Goal: Task Accomplishment & Management: Use online tool/utility

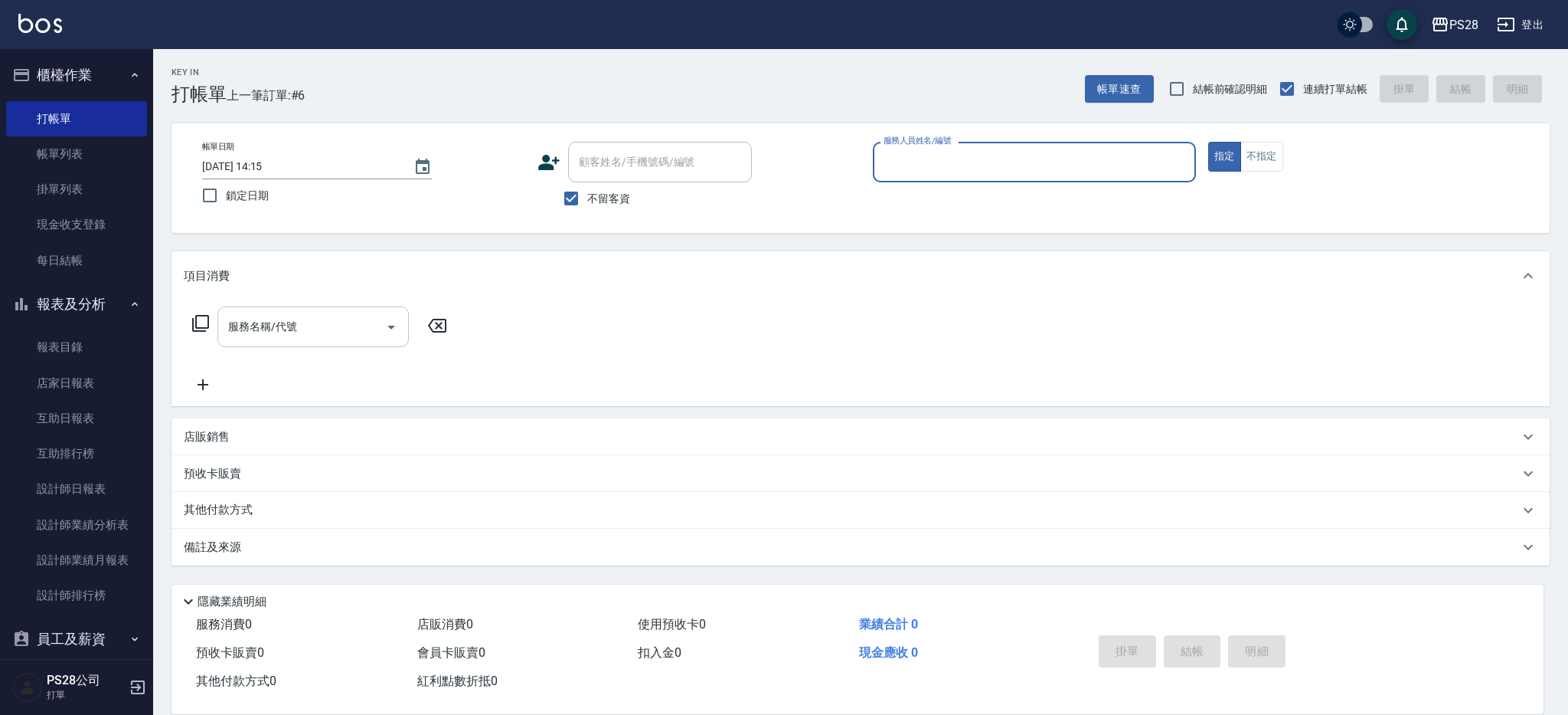
click at [292, 324] on input "服務名稱/代號" at bounding box center [301, 326] width 155 height 27
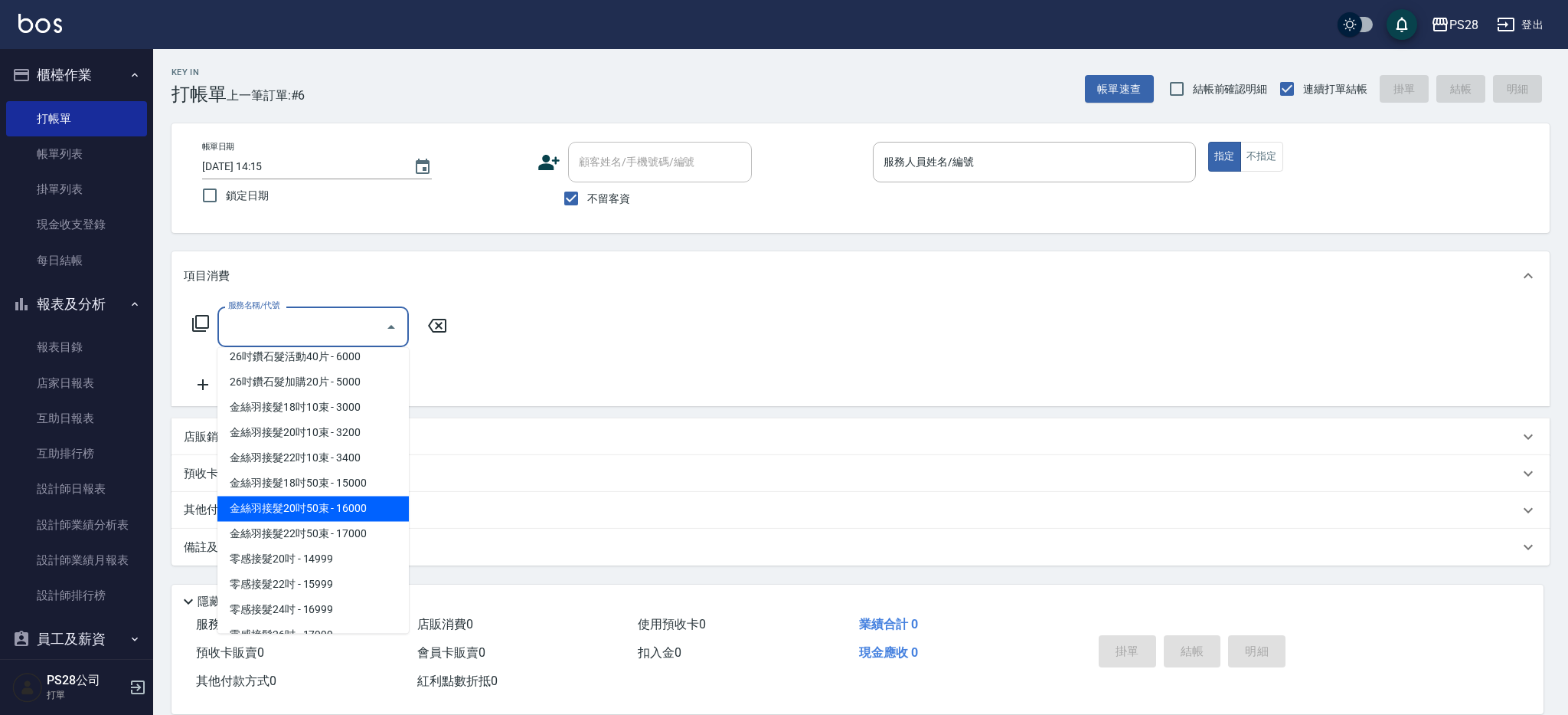
scroll to position [2283, 0]
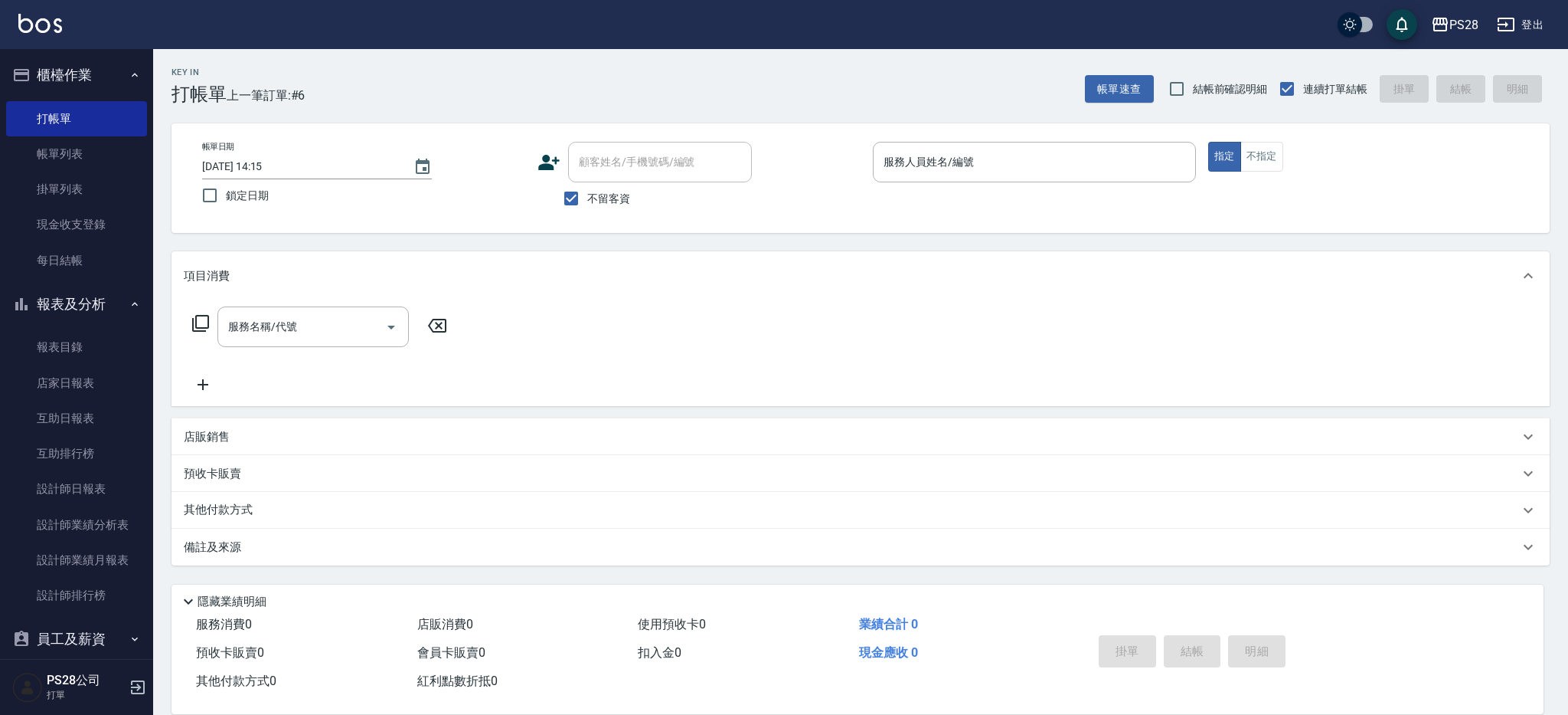
click at [482, 243] on div "Key In 打帳單 上一筆訂單:#6 帳單速查 結帳前確認明細 連續打單結帳 掛單 結帳 明細 帳單日期 [DATE] 14:15 鎖定日期 顧客姓名/手機…" at bounding box center [860, 379] width 1415 height 661
click at [1013, 170] on input "服務人員姓名/編號" at bounding box center [1034, 162] width 309 height 27
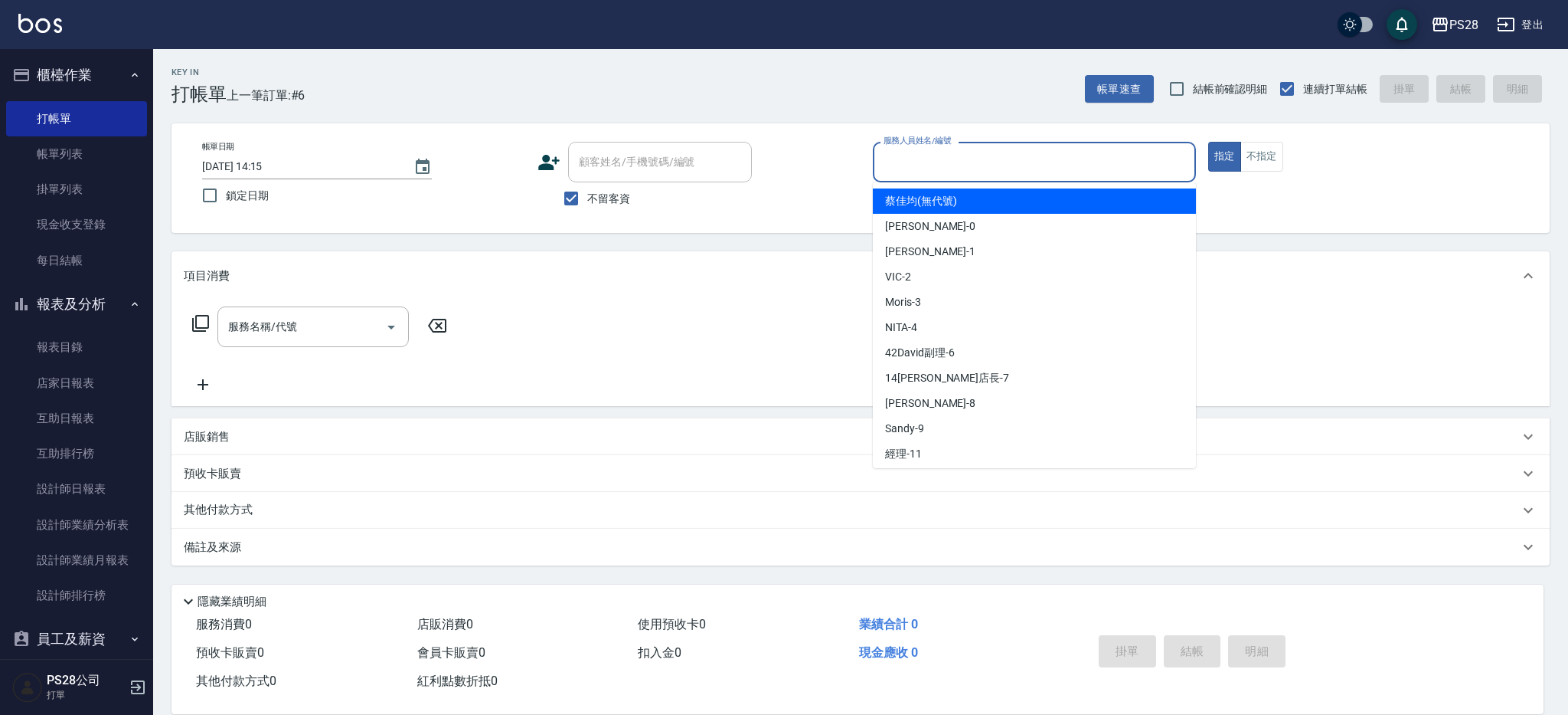
type input "ㄅ"
type input "ˋ"
click at [1209, 141] on button "指定" at bounding box center [1225, 156] width 33 height 30
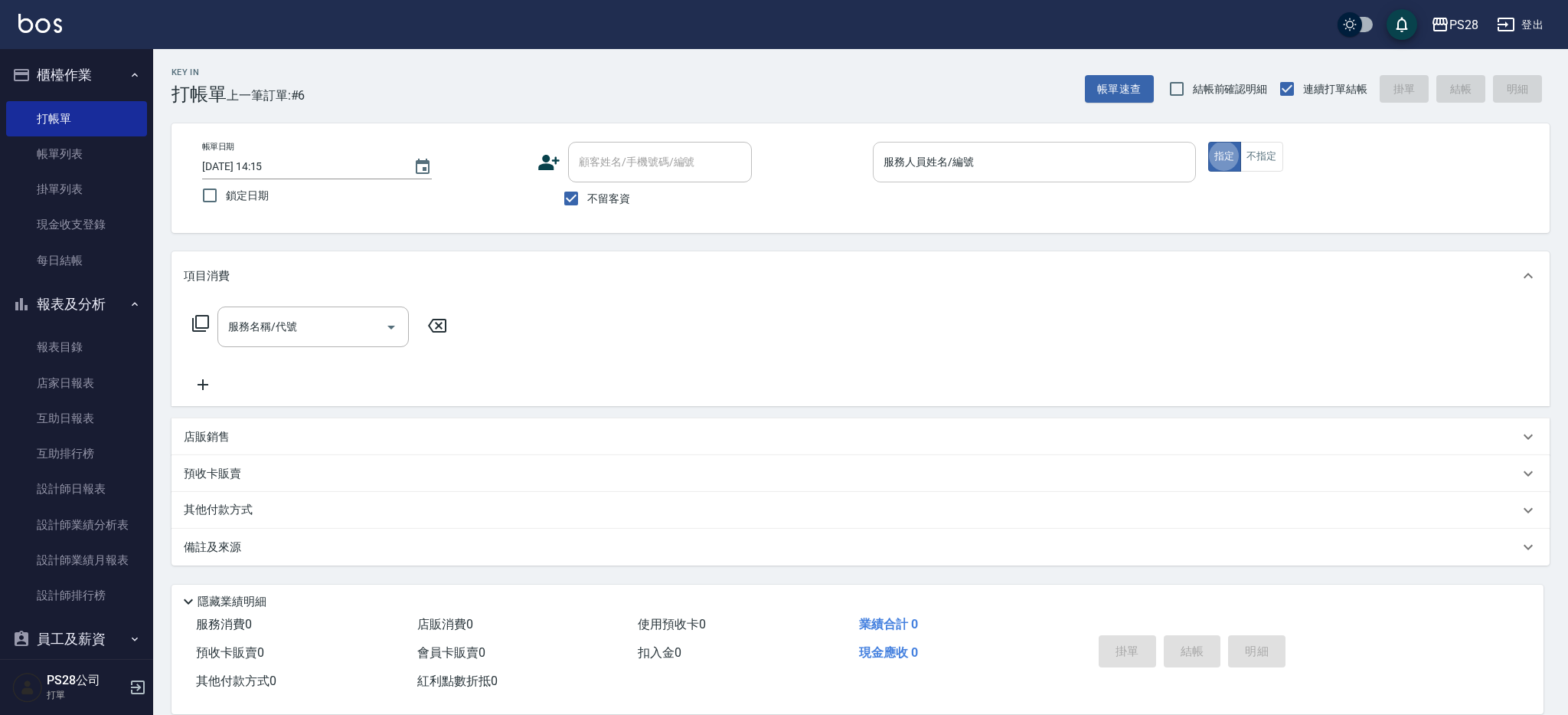
type button "true"
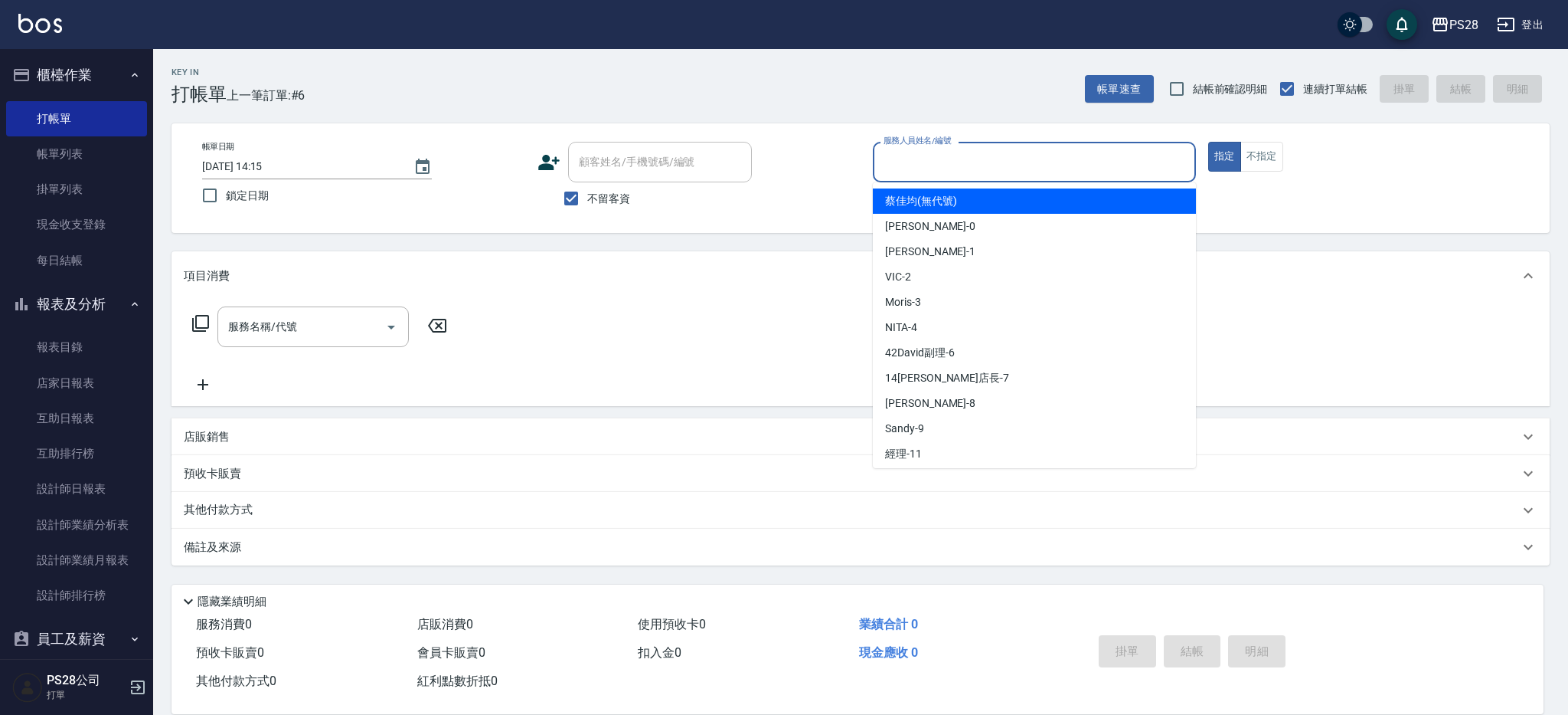
click at [979, 158] on input "服務人員姓名/編號" at bounding box center [1034, 162] width 309 height 27
type input "NITA-4"
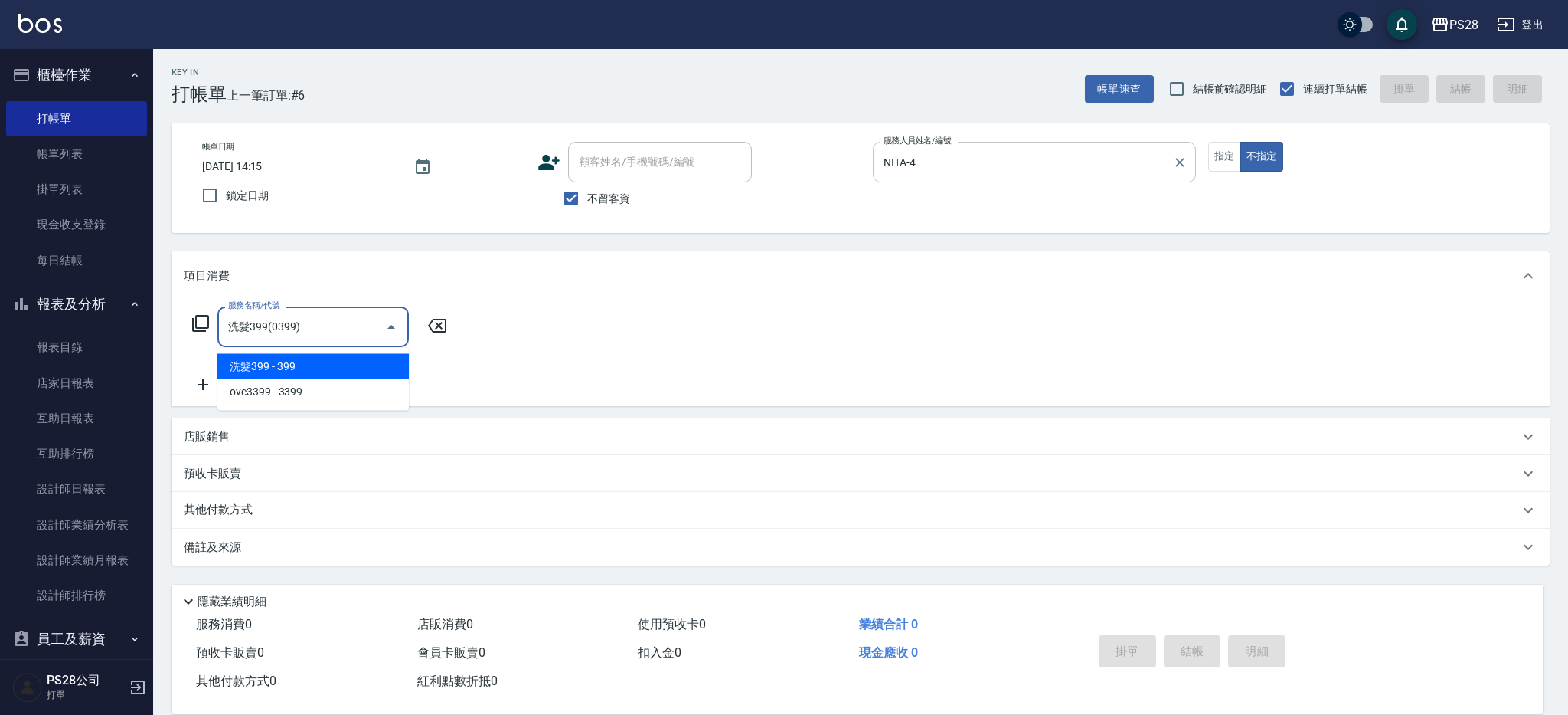
type input "洗髮399(0399)"
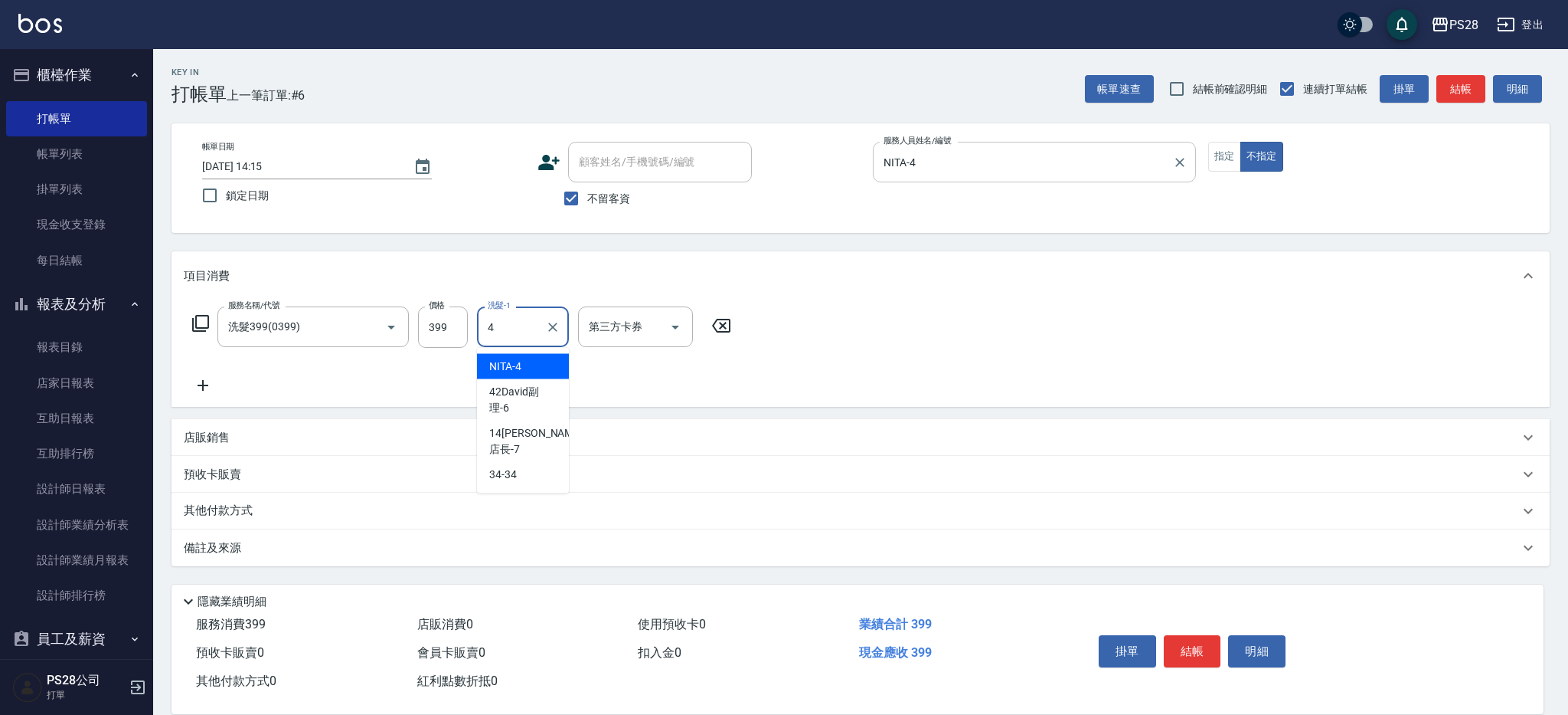
type input "NITA-4"
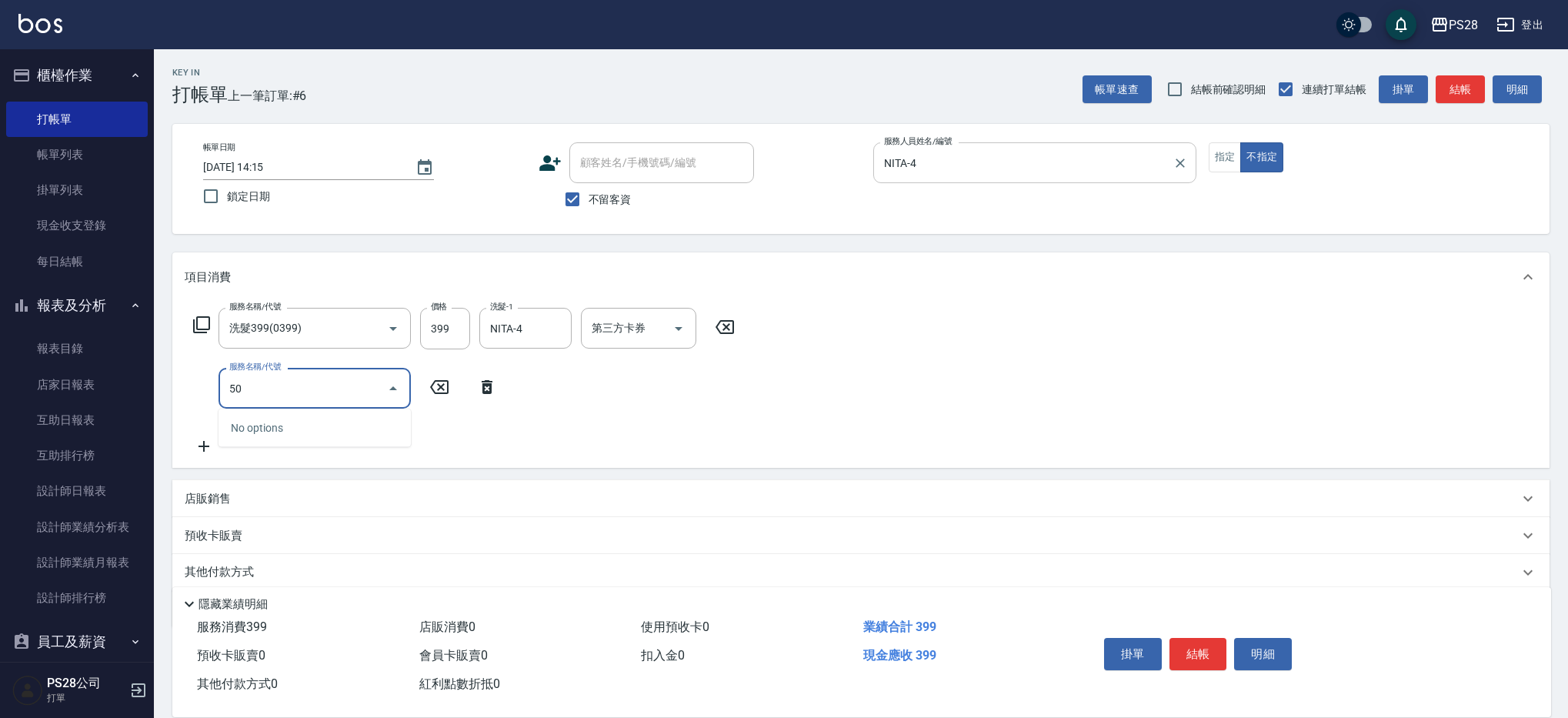
type input "5"
type input "406"
type input "1200護髮(407)"
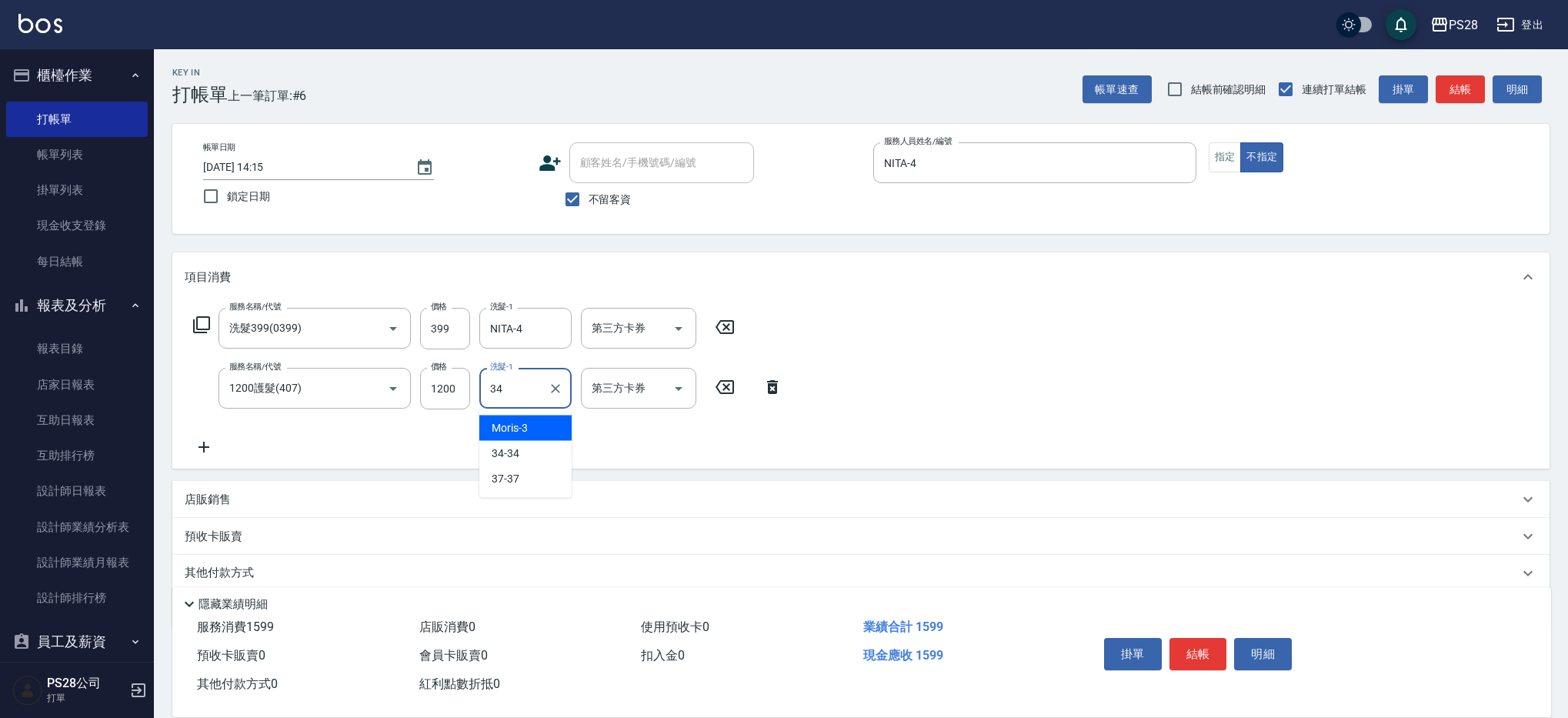
type input "34-34"
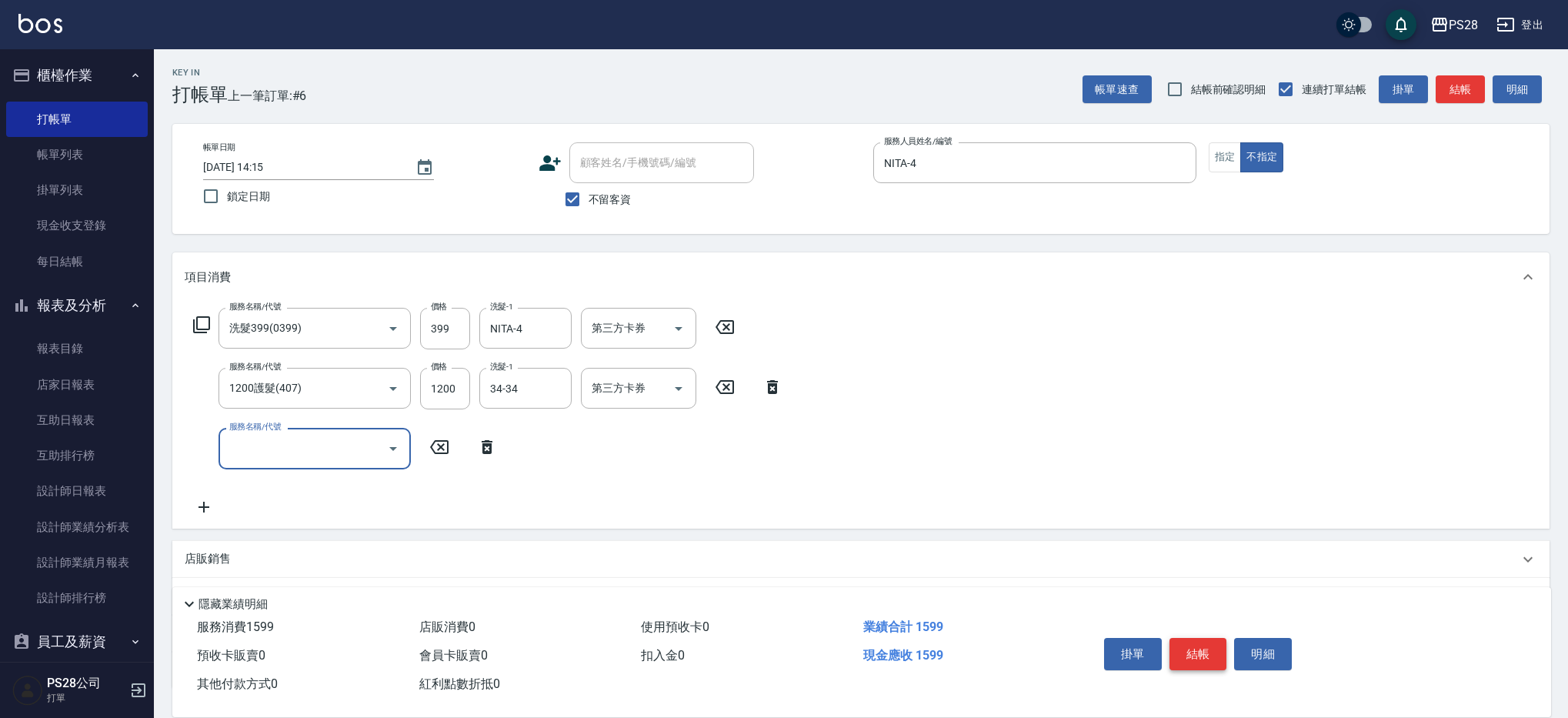
click at [1196, 638] on button "結帳" at bounding box center [1198, 654] width 58 height 33
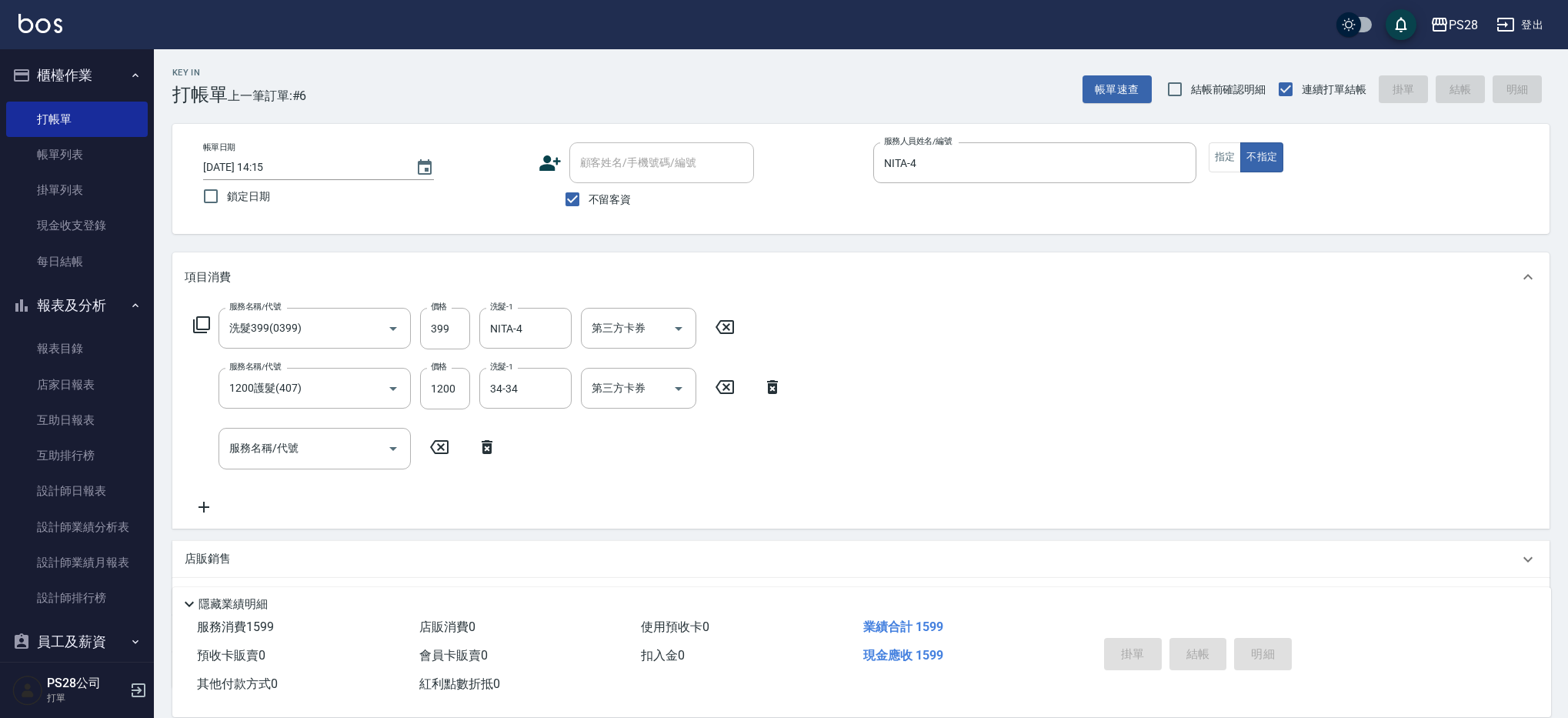
type input "[DATE] 16:18"
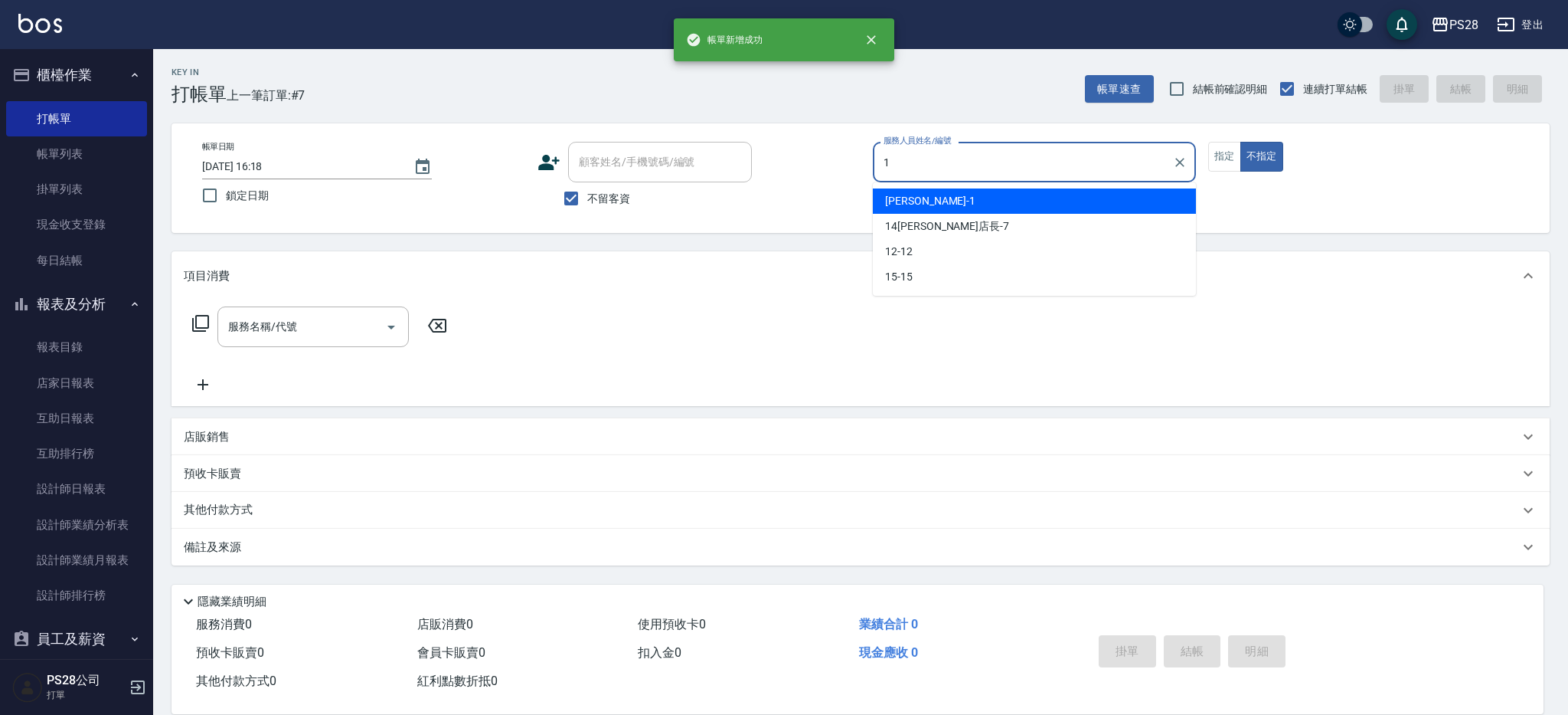
type input "[PERSON_NAME]-1"
type button "false"
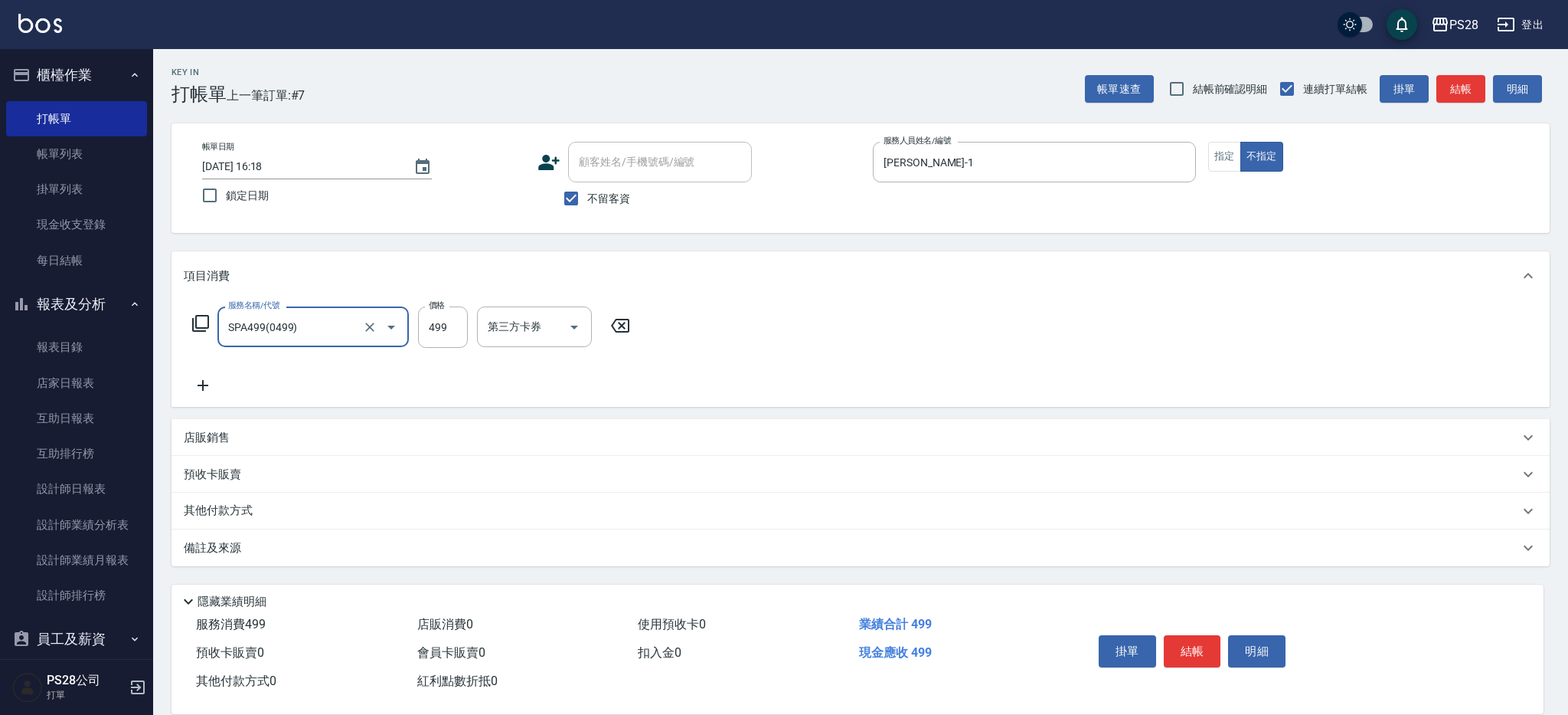
type input "SPA499(0499)"
type input "599"
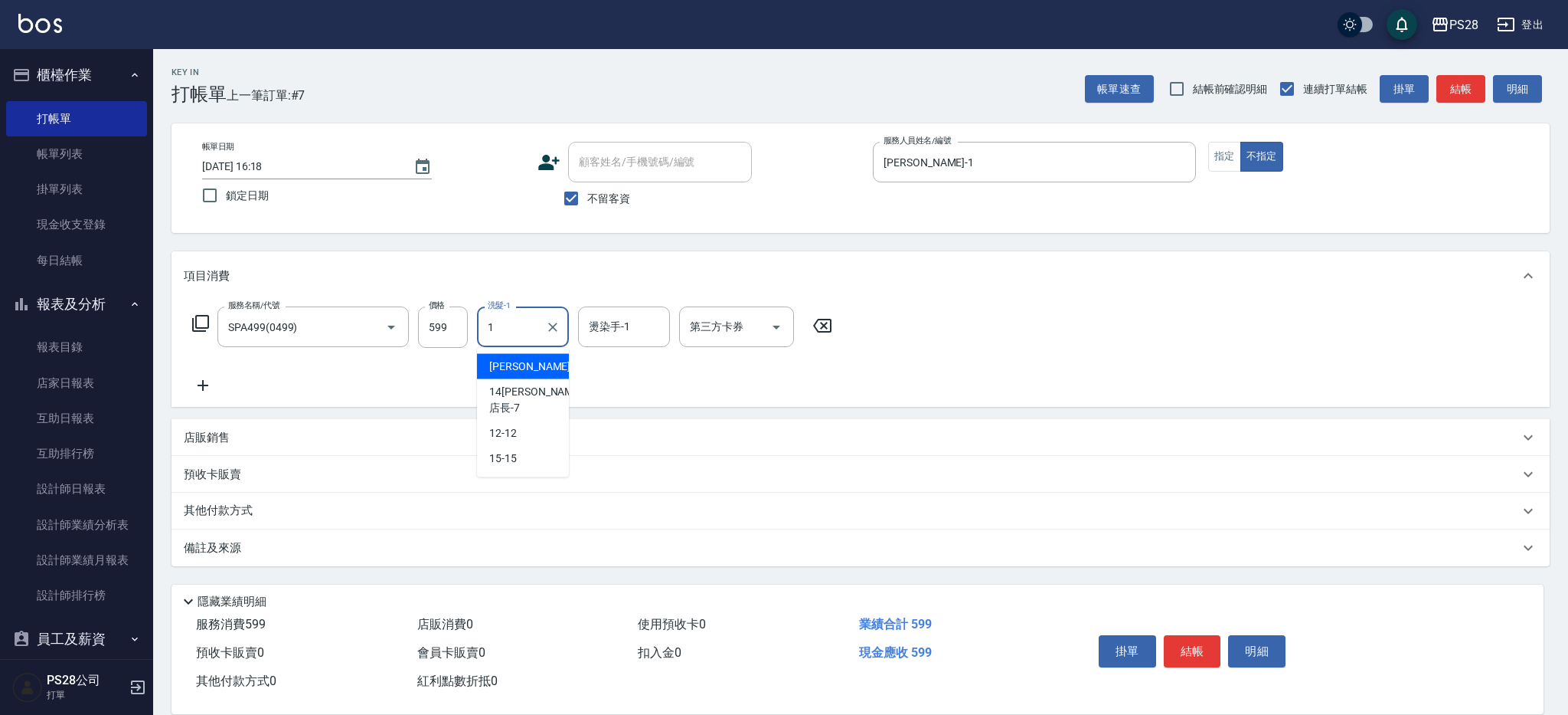
type input "[PERSON_NAME]-1"
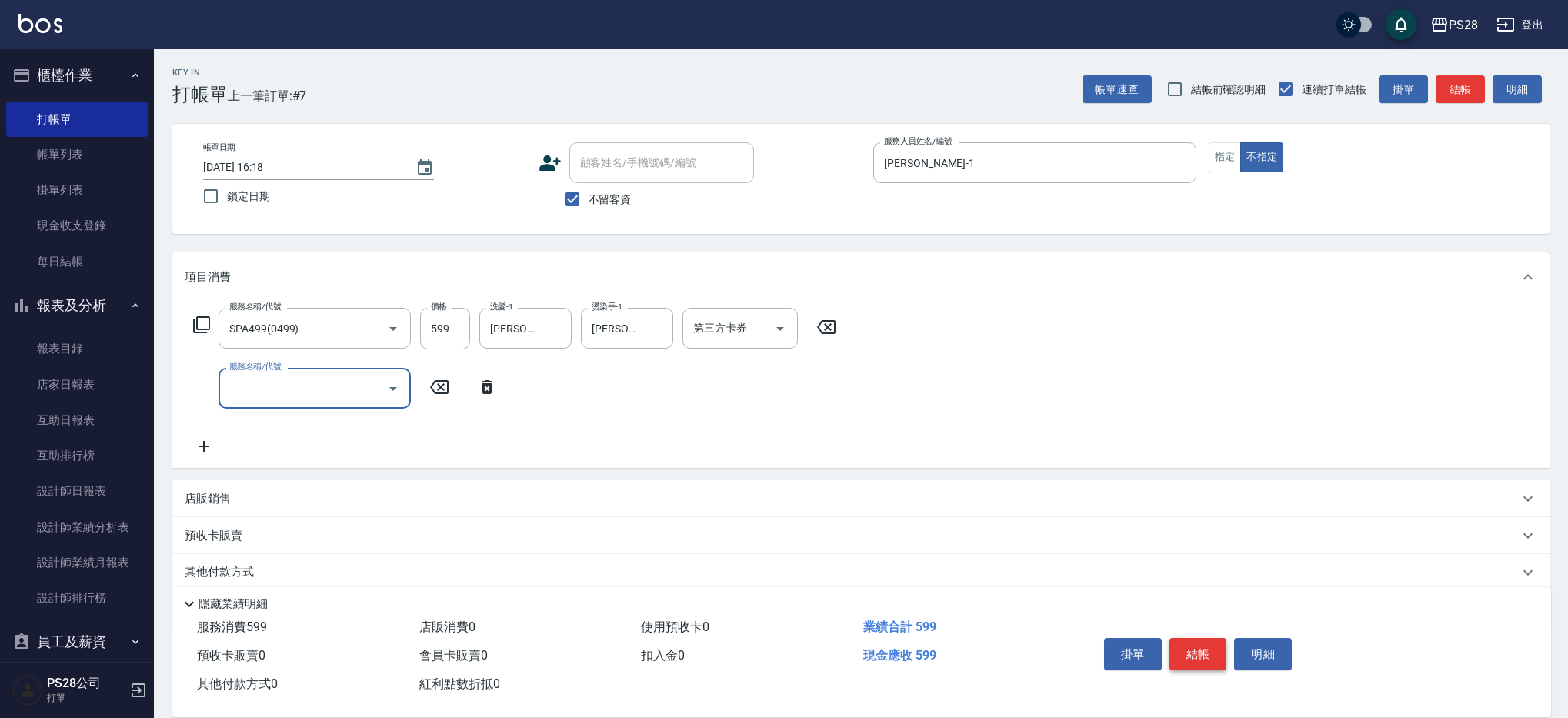
click at [1216, 654] on button "結帳" at bounding box center [1198, 654] width 58 height 33
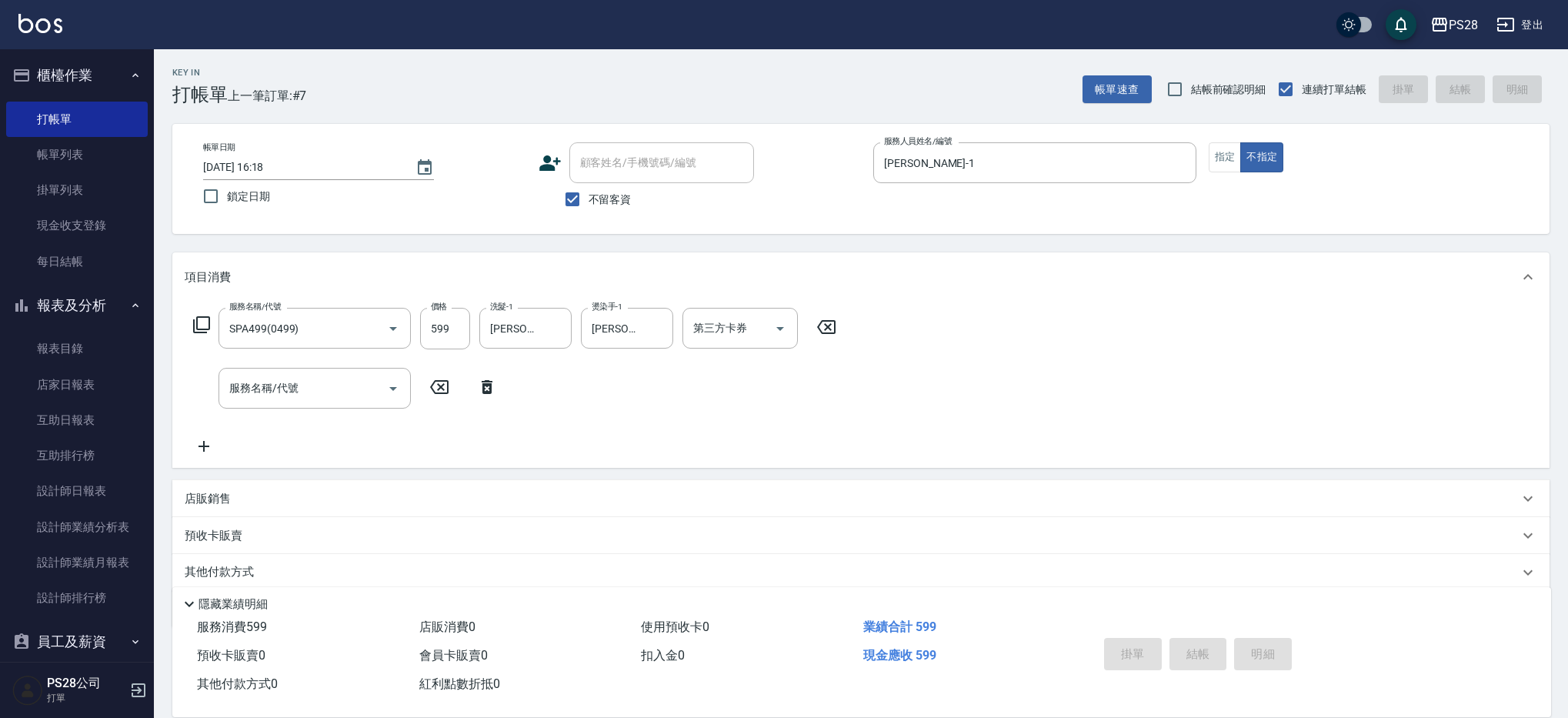
type input "[DATE] 16:19"
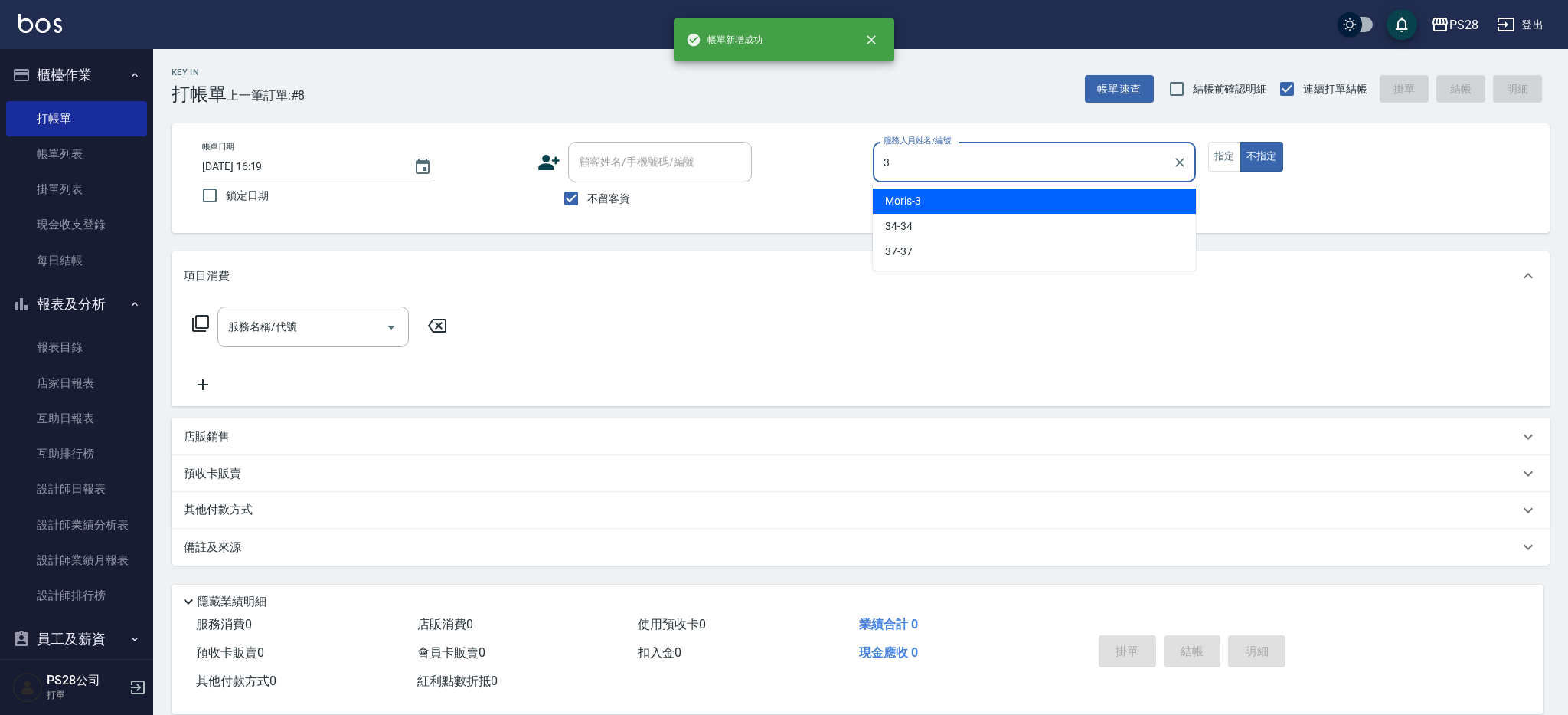
type input "Moris-3"
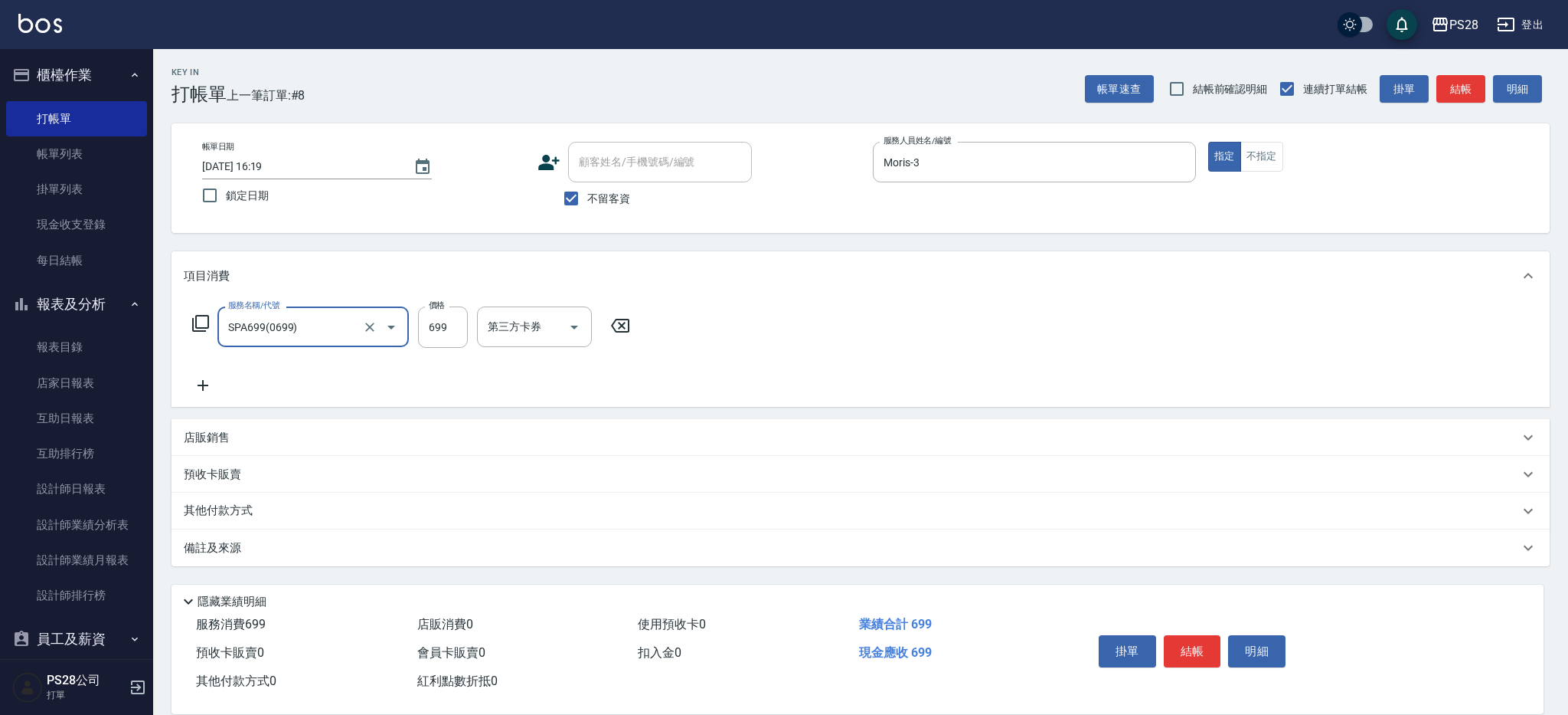
type input "SPA699(0699)"
type input "700"
type input "Moris-3"
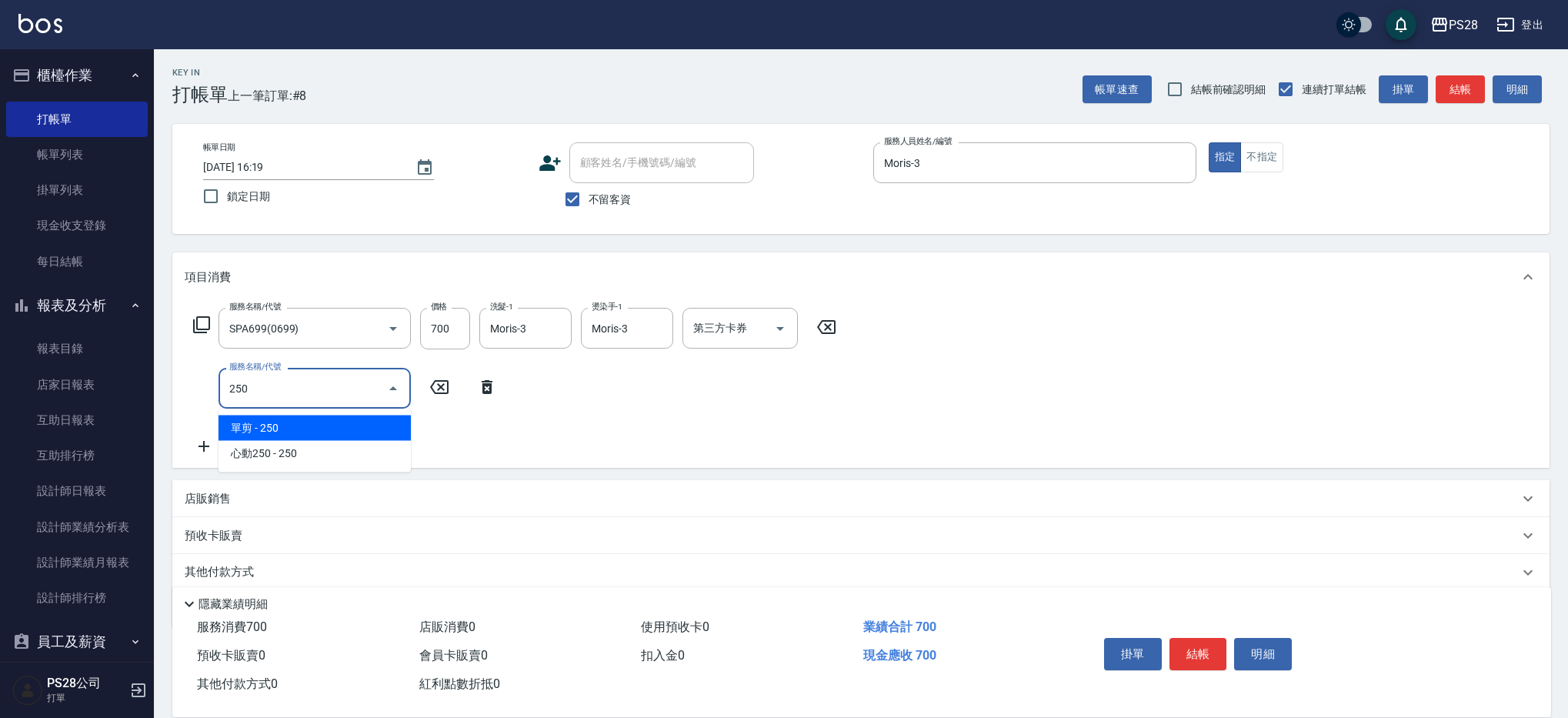
type input "單剪(250)"
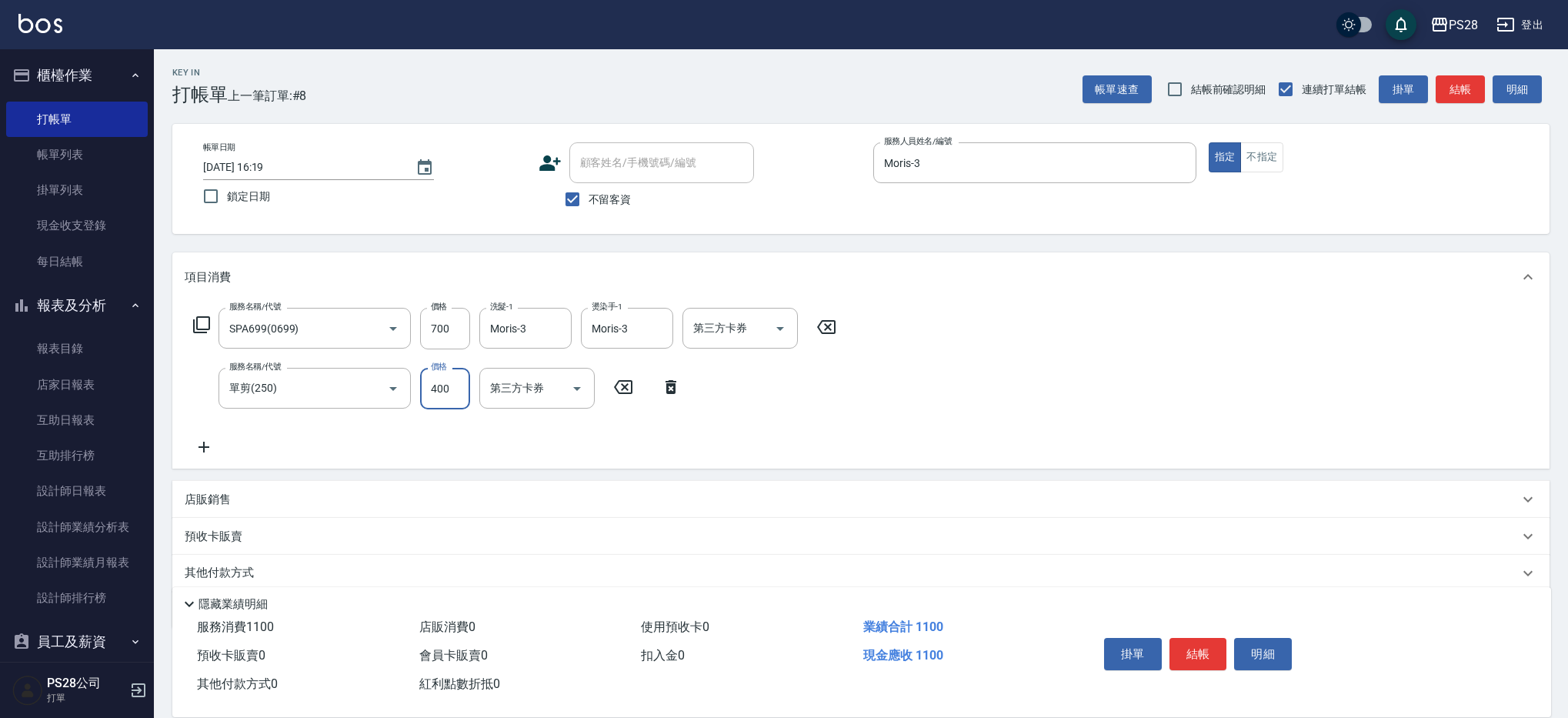
type input "400"
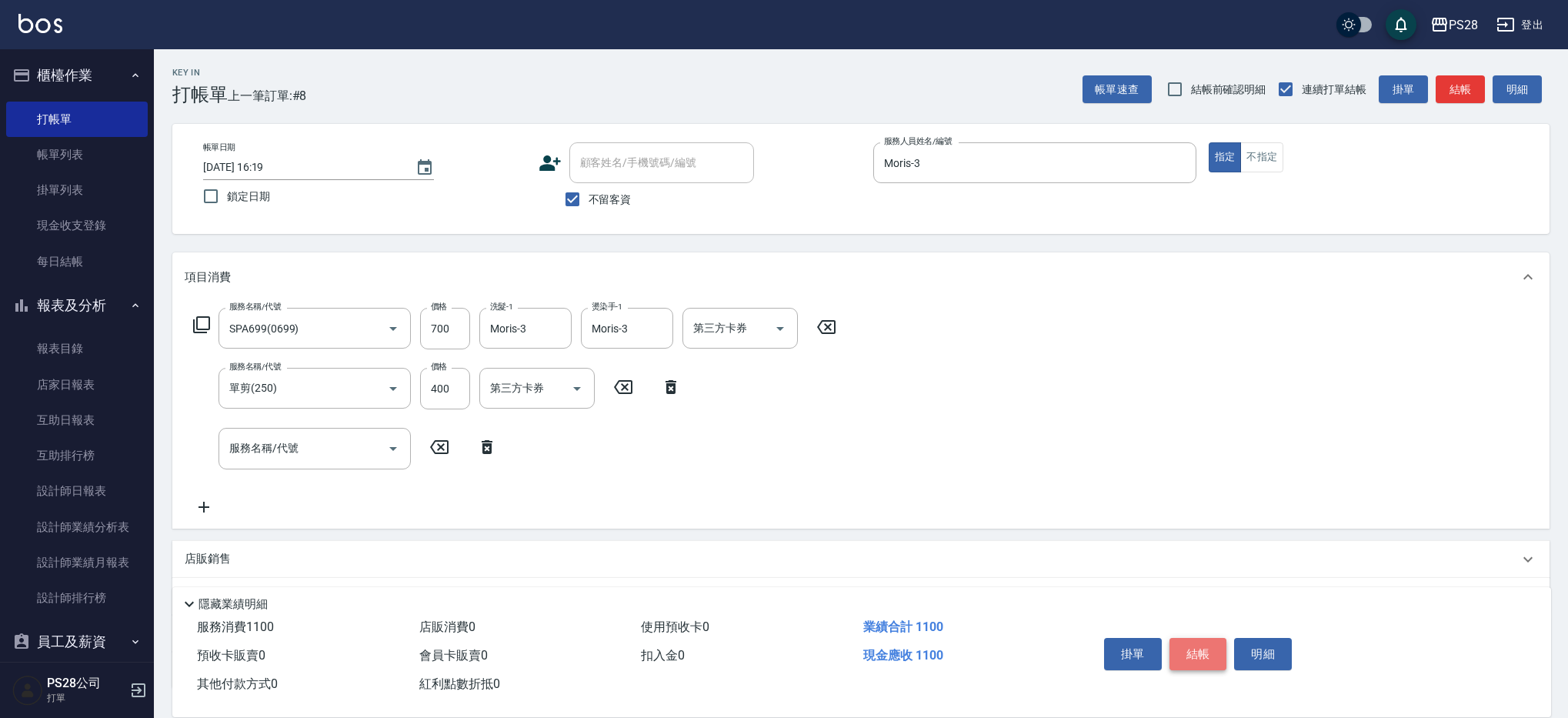
click at [1202, 647] on button "結帳" at bounding box center [1198, 654] width 58 height 33
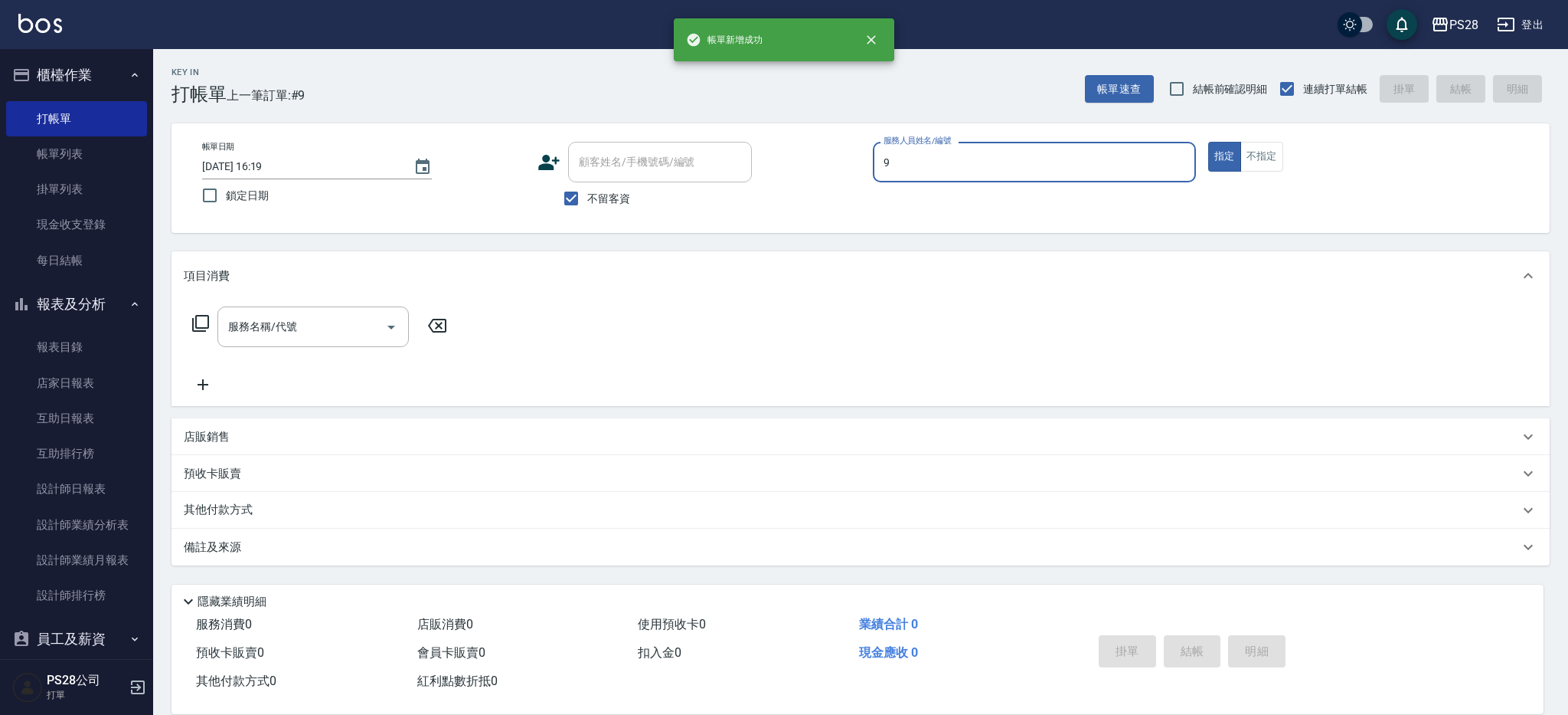
type input "Sandy-9"
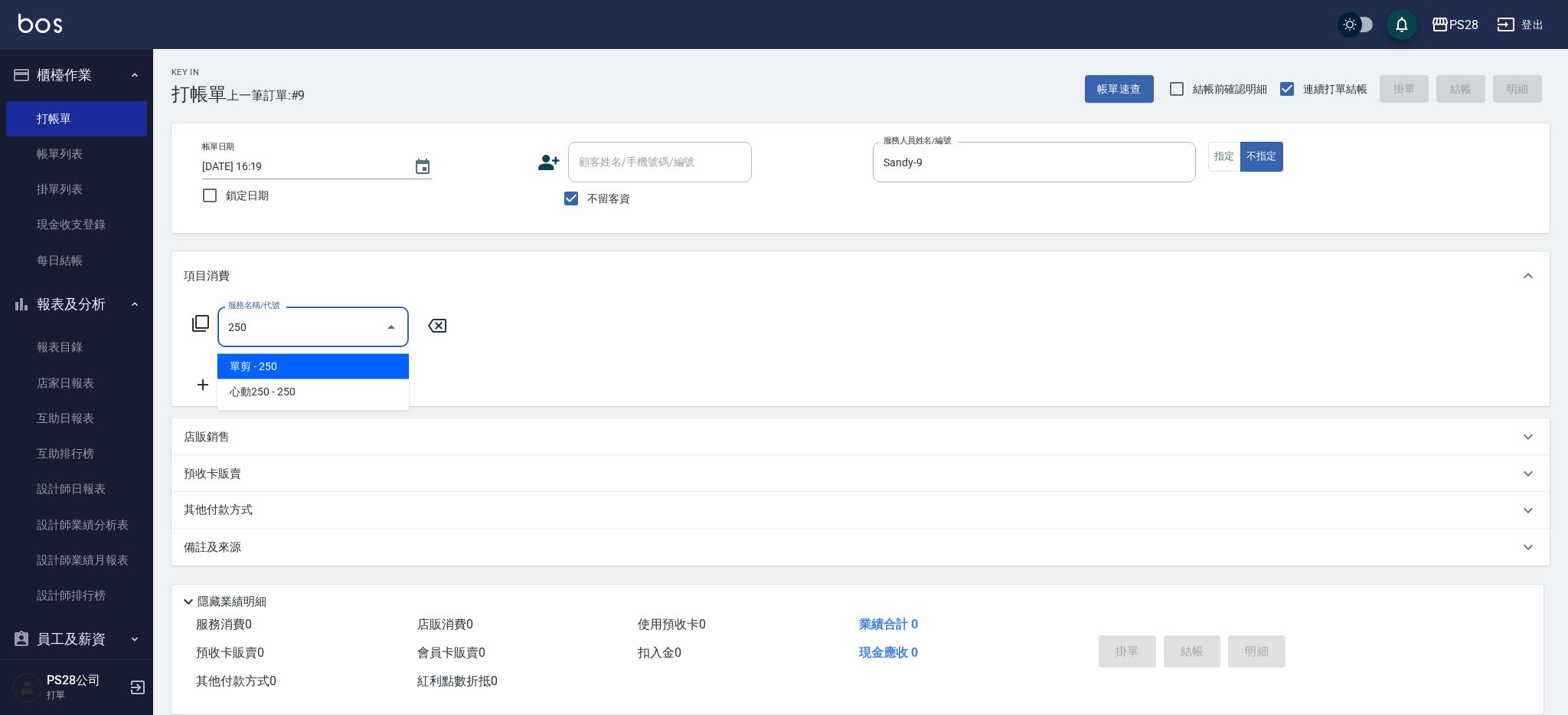
type input "單剪(250)"
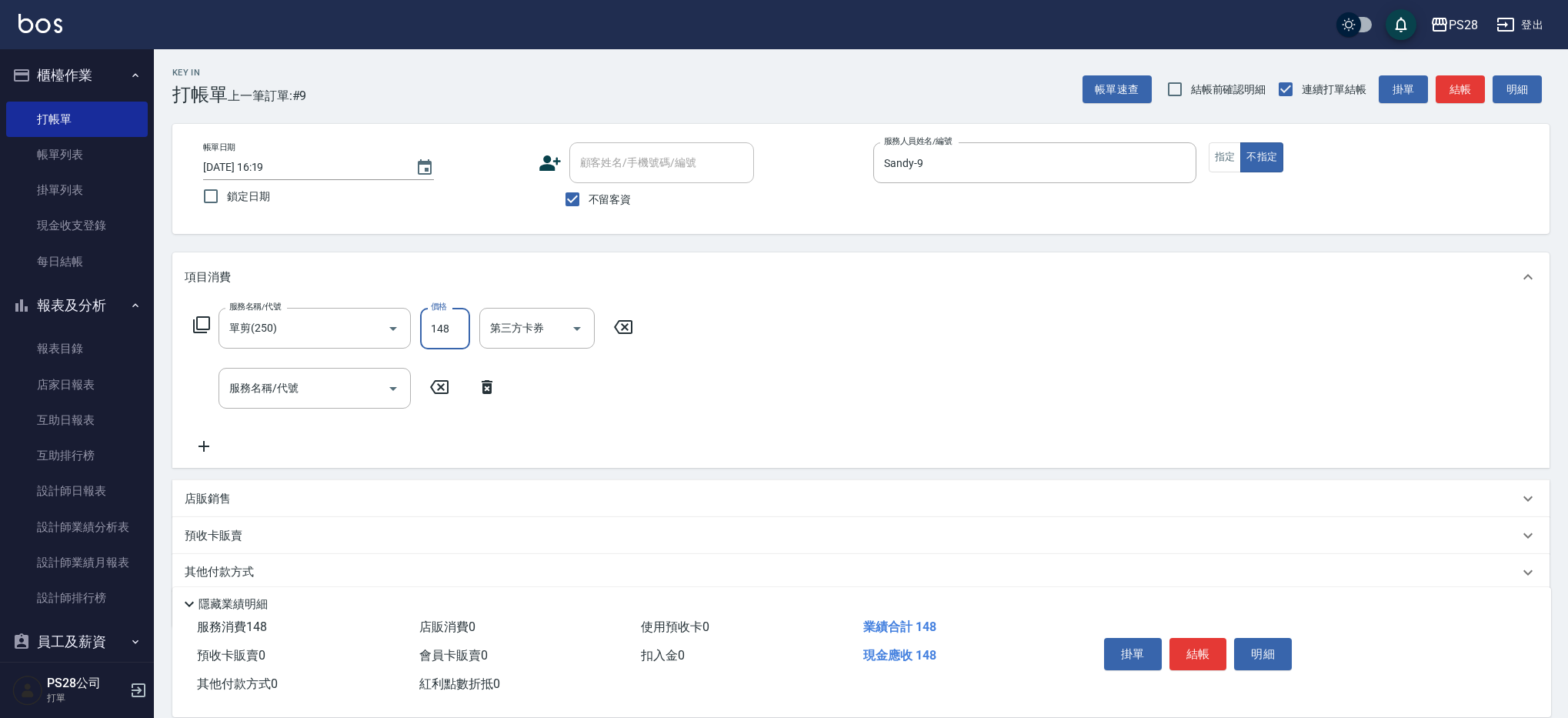
click at [465, 326] on input "148" at bounding box center [445, 328] width 50 height 41
type input "149"
click at [1190, 650] on button "結帳" at bounding box center [1198, 654] width 58 height 33
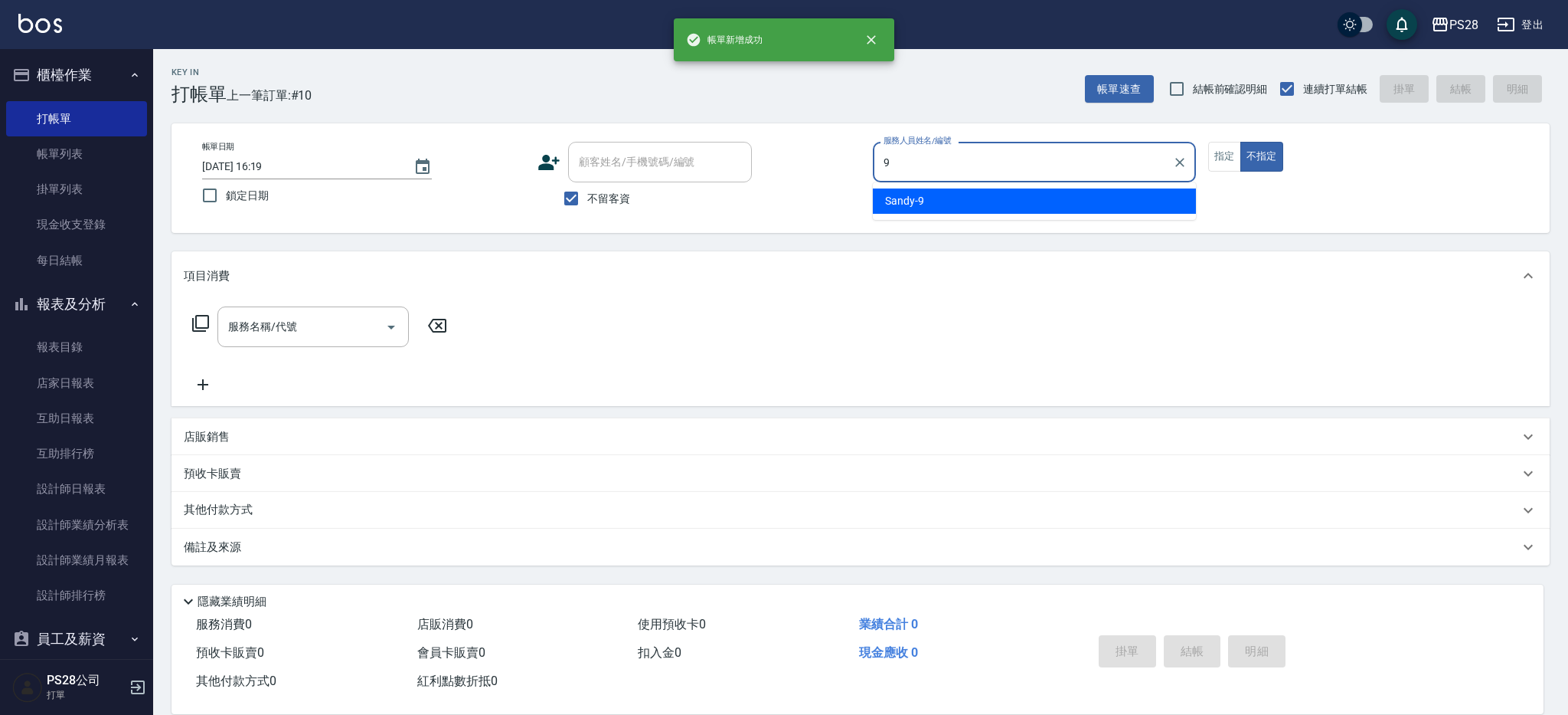
type input "Sandy-9"
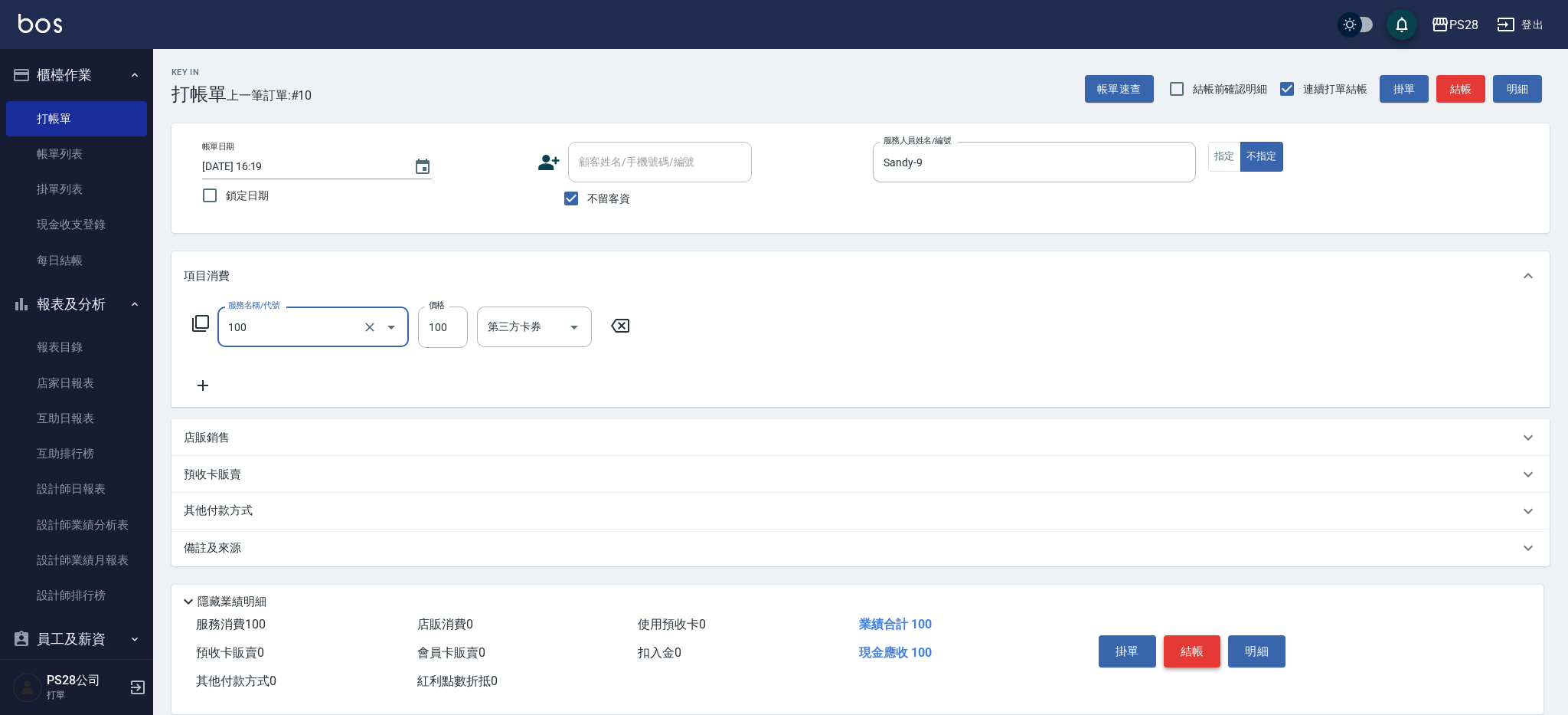
type input "洗髮(100)"
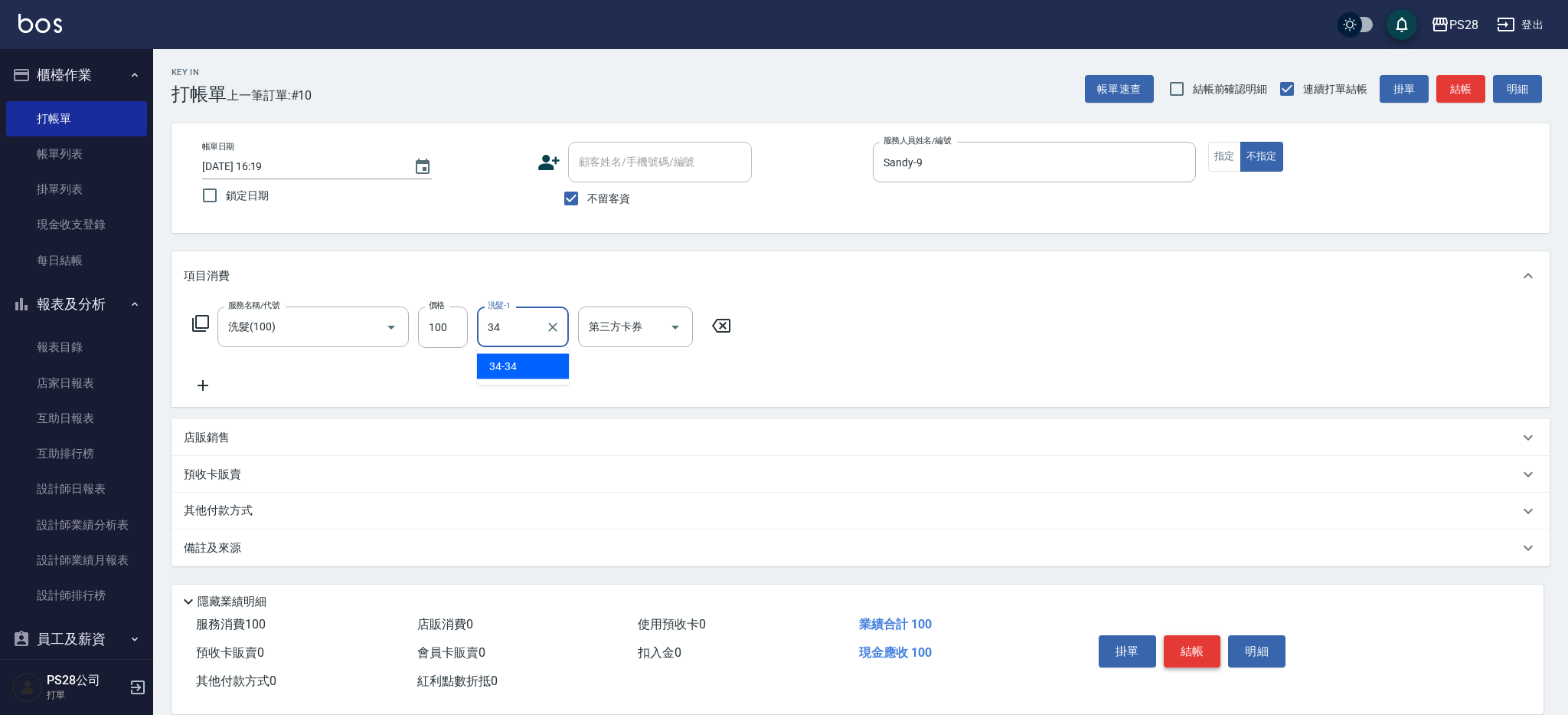
type input "34-34"
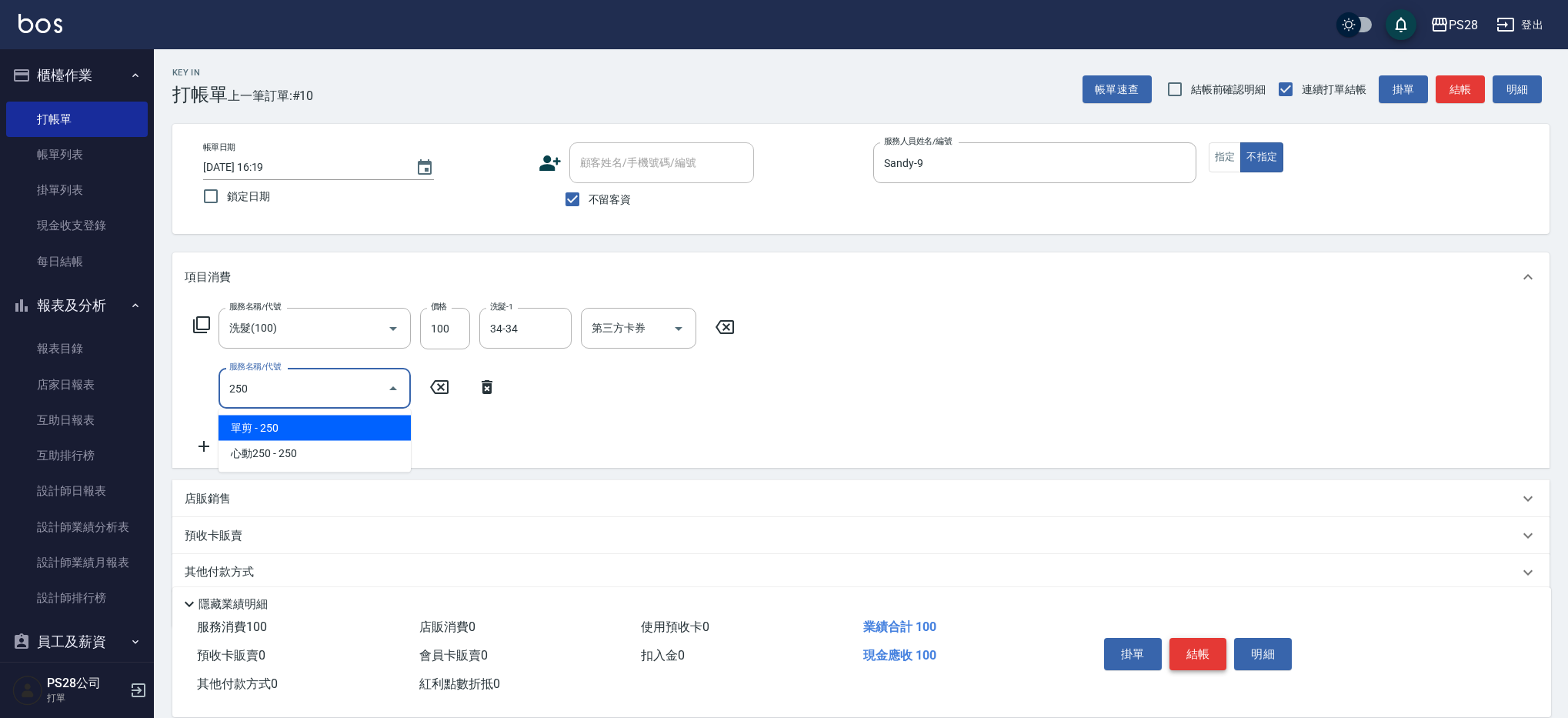
type input "單剪(250)"
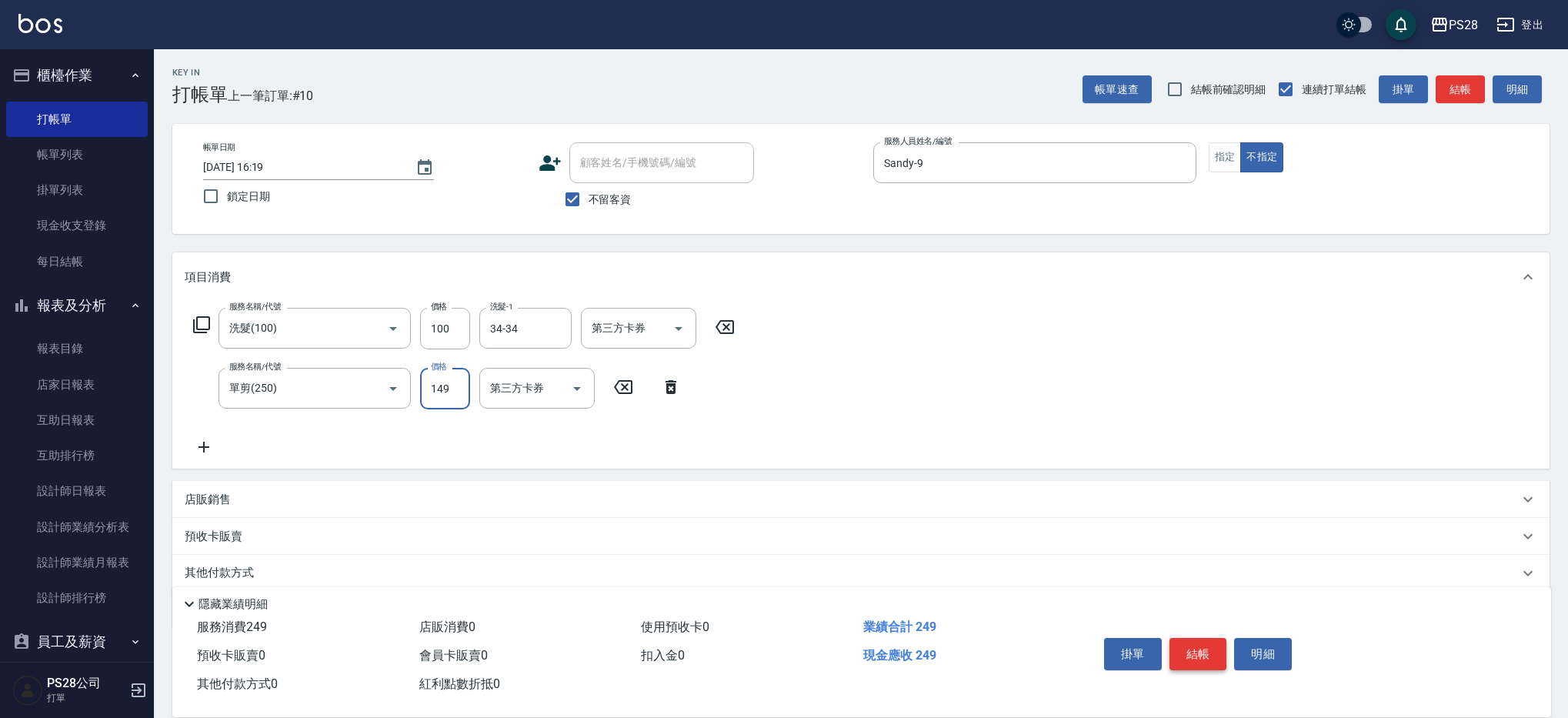
type input "149"
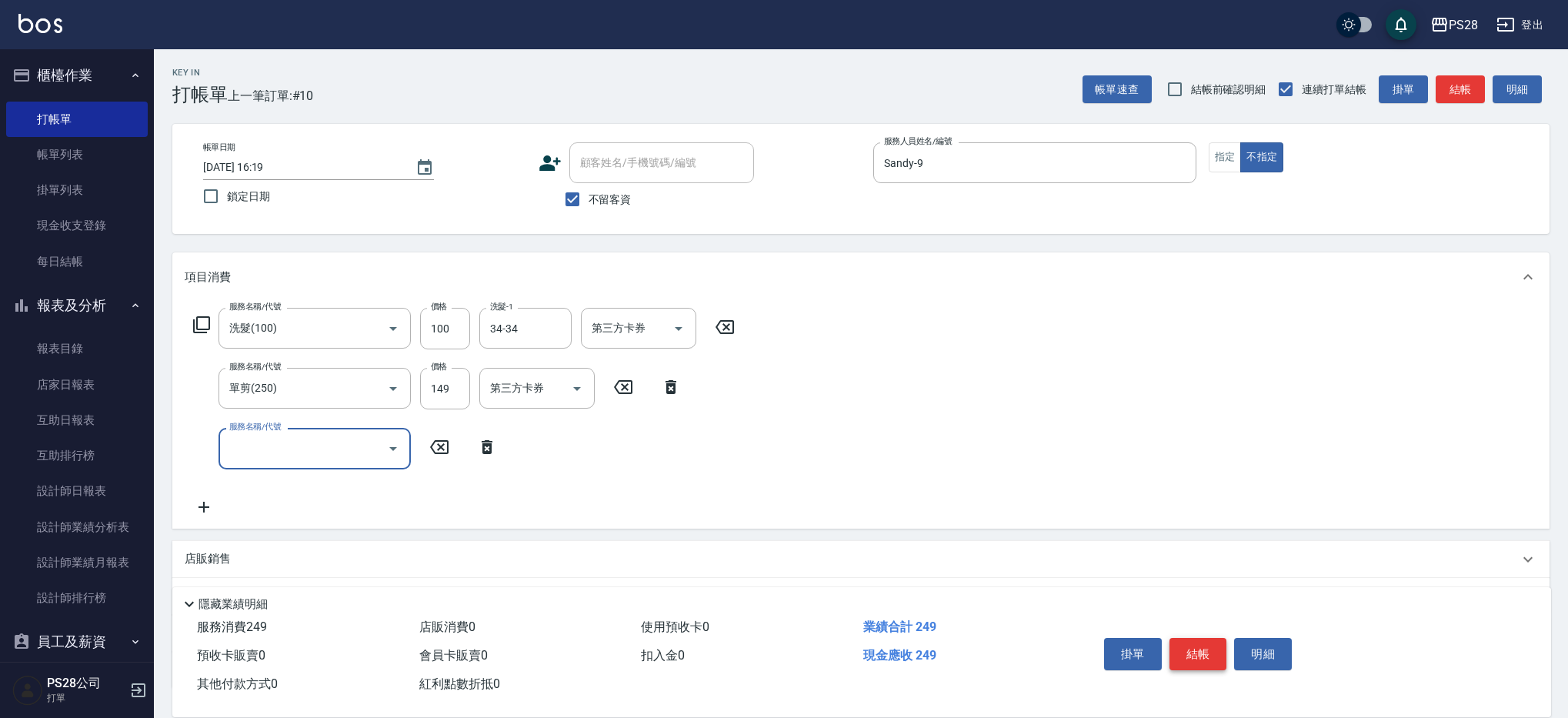
click at [1198, 648] on button "結帳" at bounding box center [1198, 654] width 58 height 33
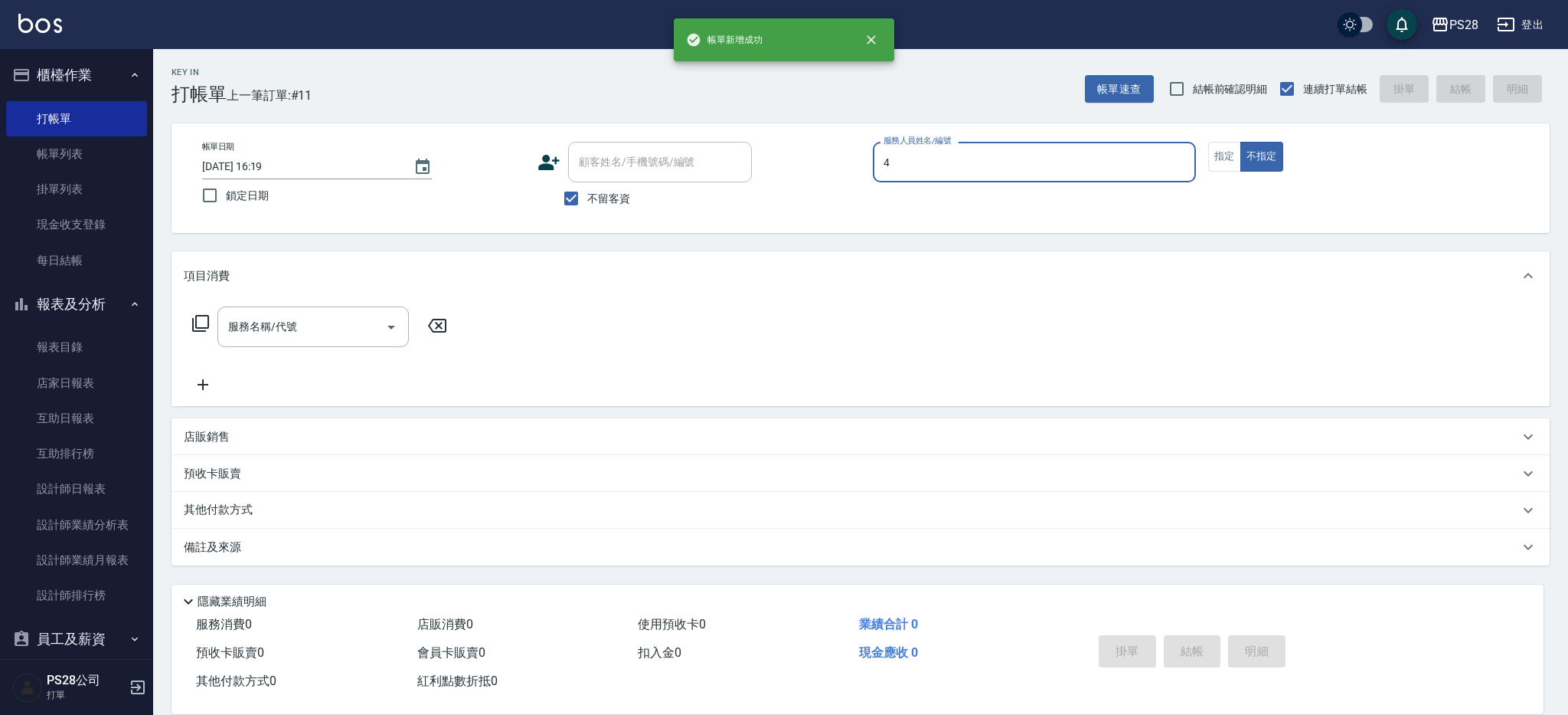
type input "NITA-4"
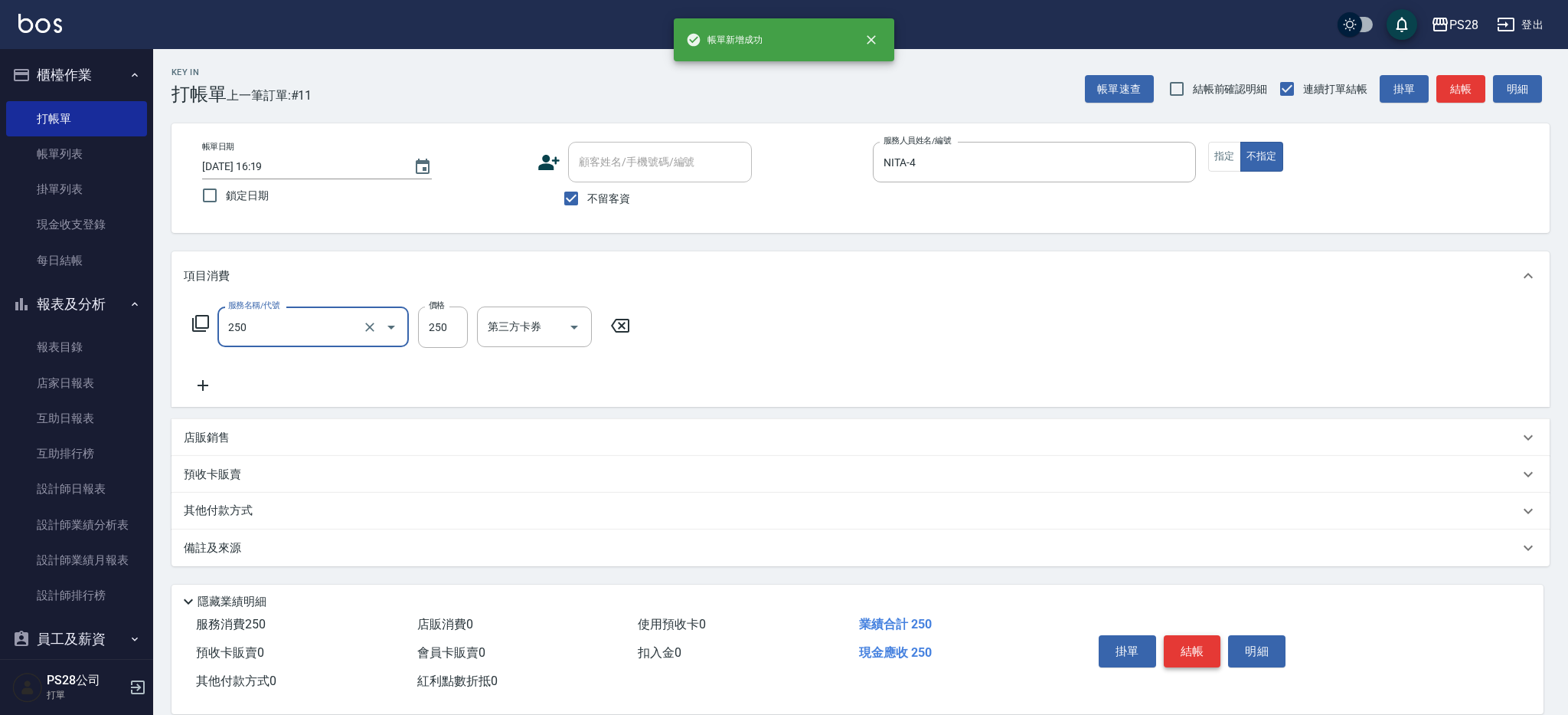
type input "單剪(250)"
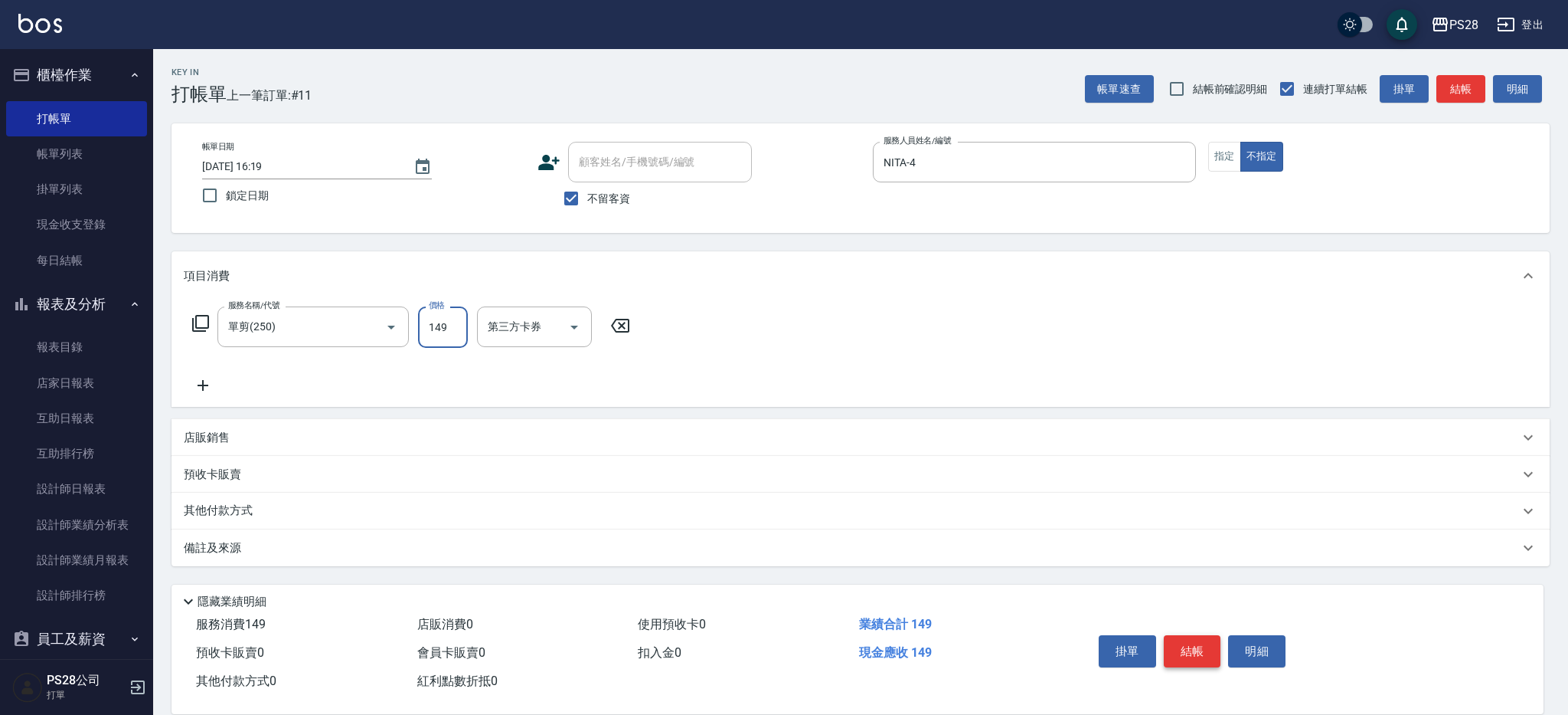
type input "149"
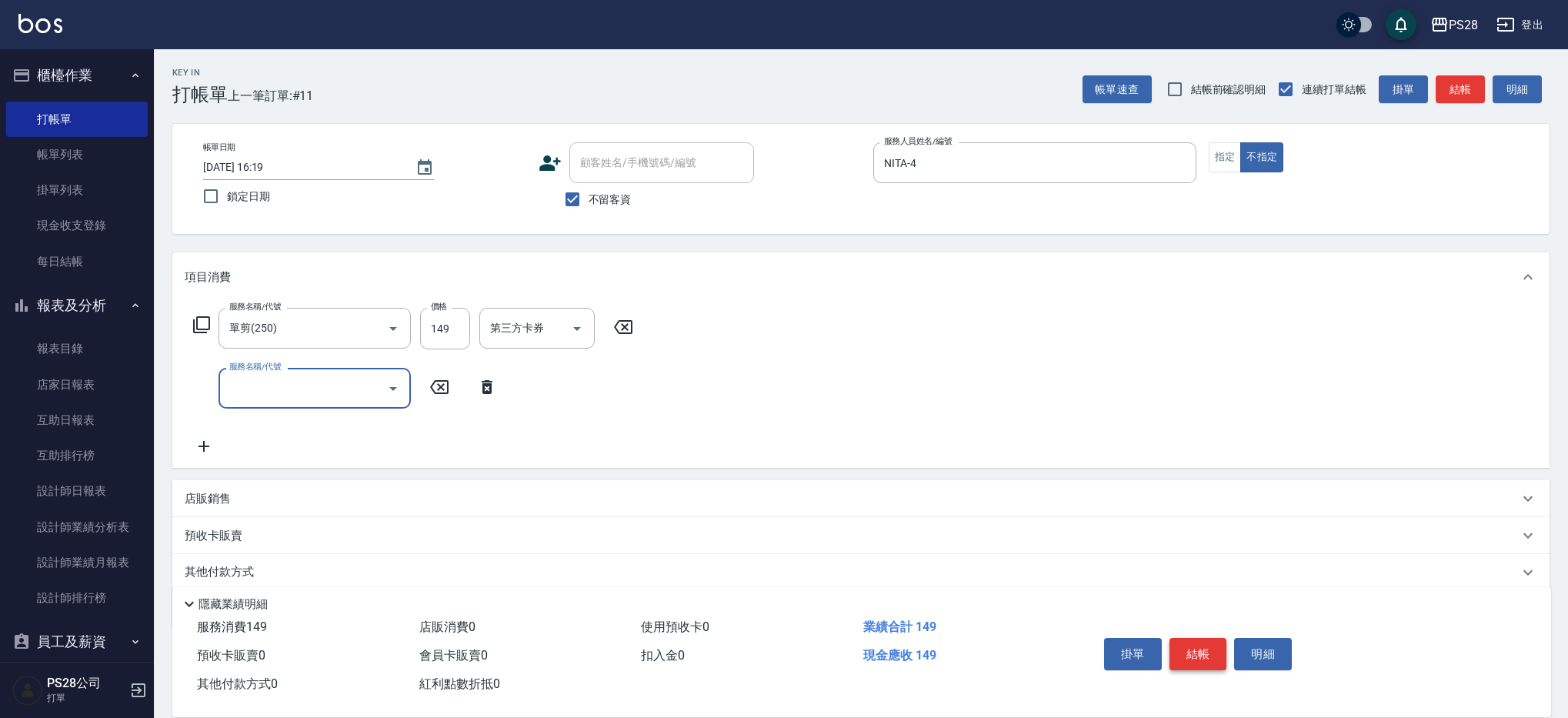
click at [1190, 652] on button "結帳" at bounding box center [1198, 654] width 58 height 33
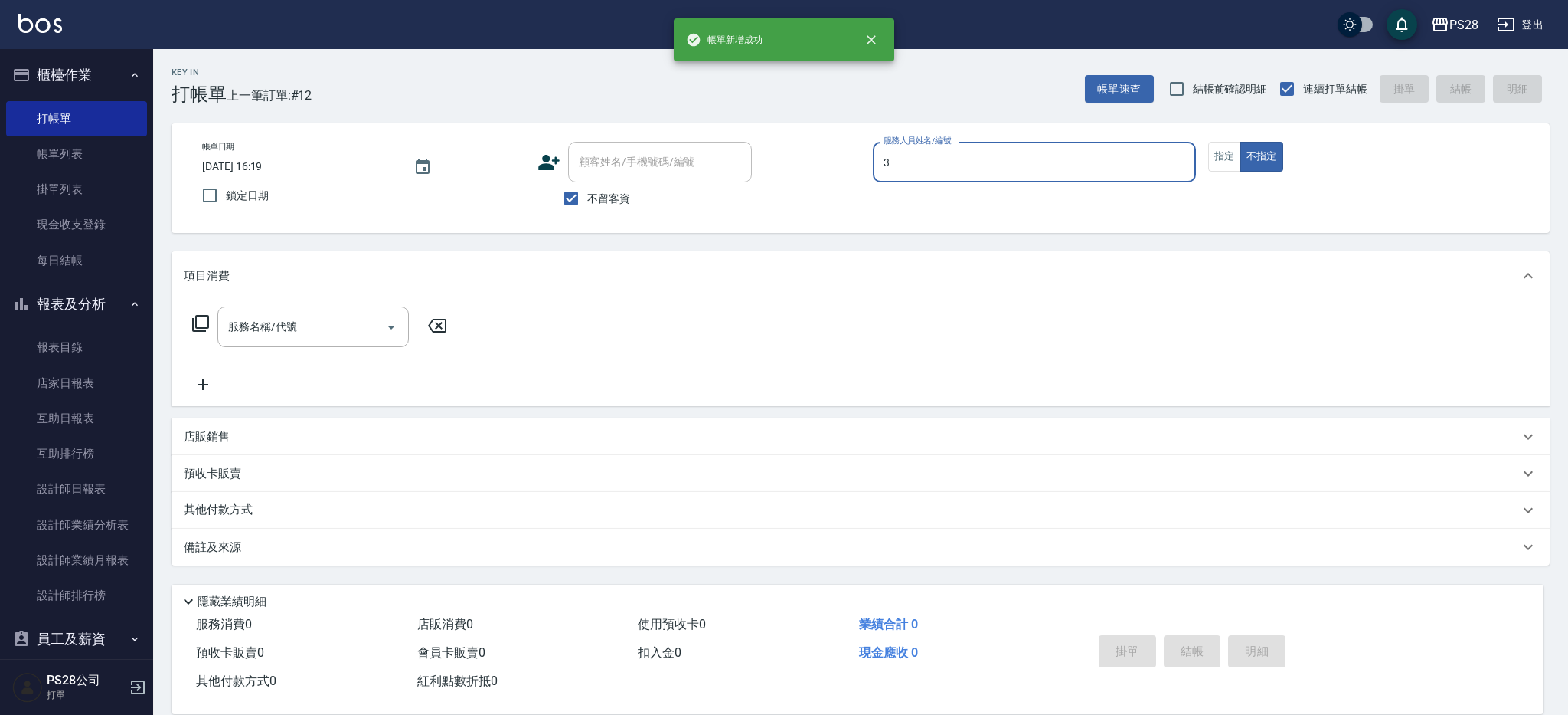
type input "Moris-3"
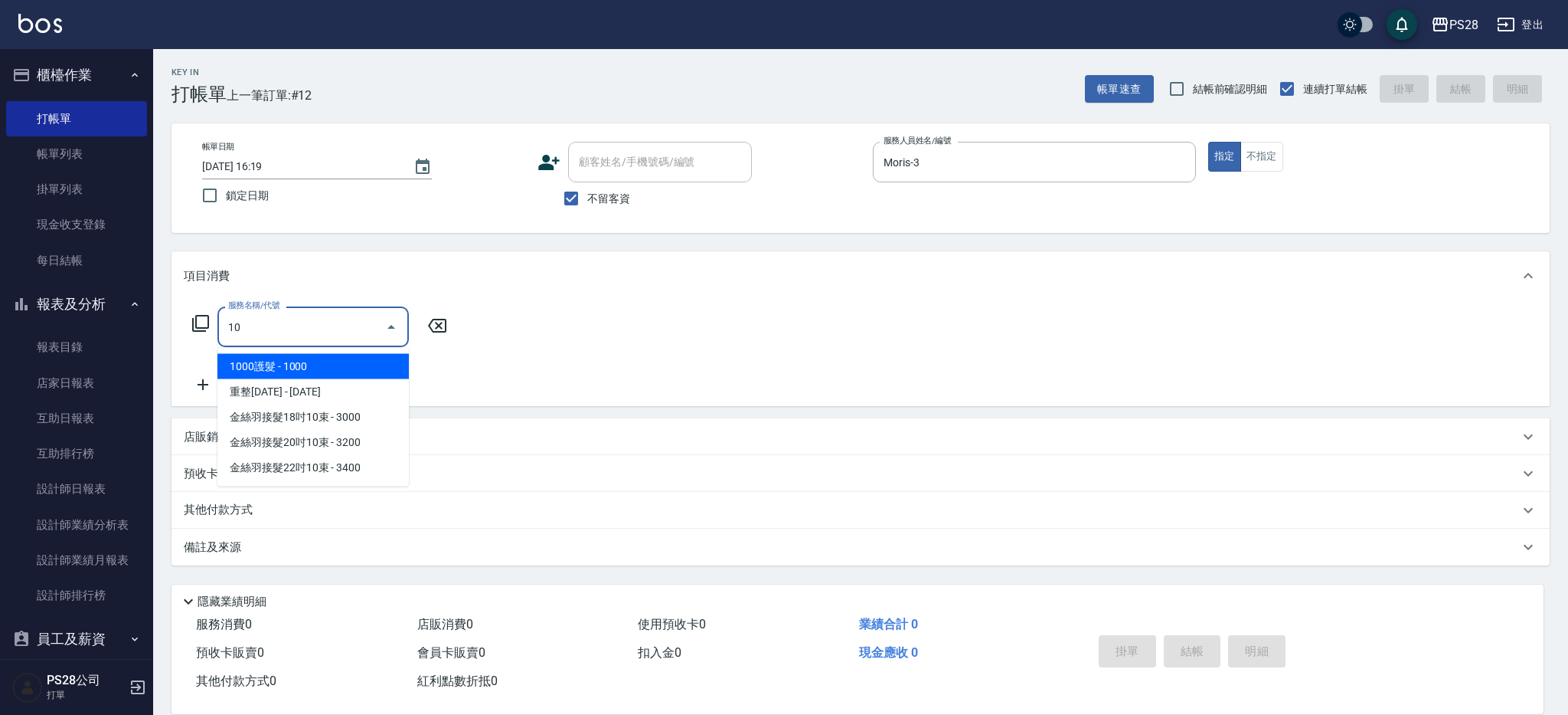
type input "1"
type input "單剪(250)"
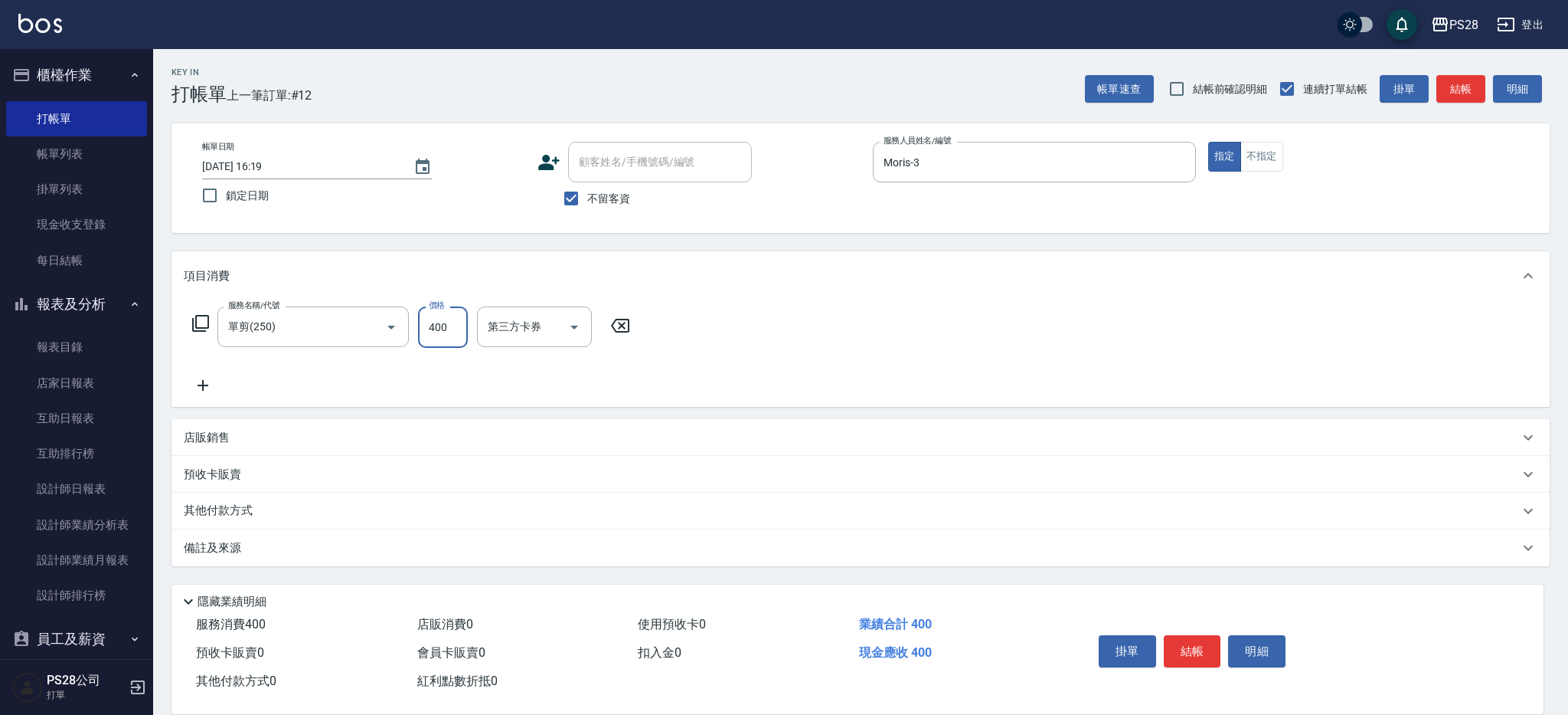
type input "400"
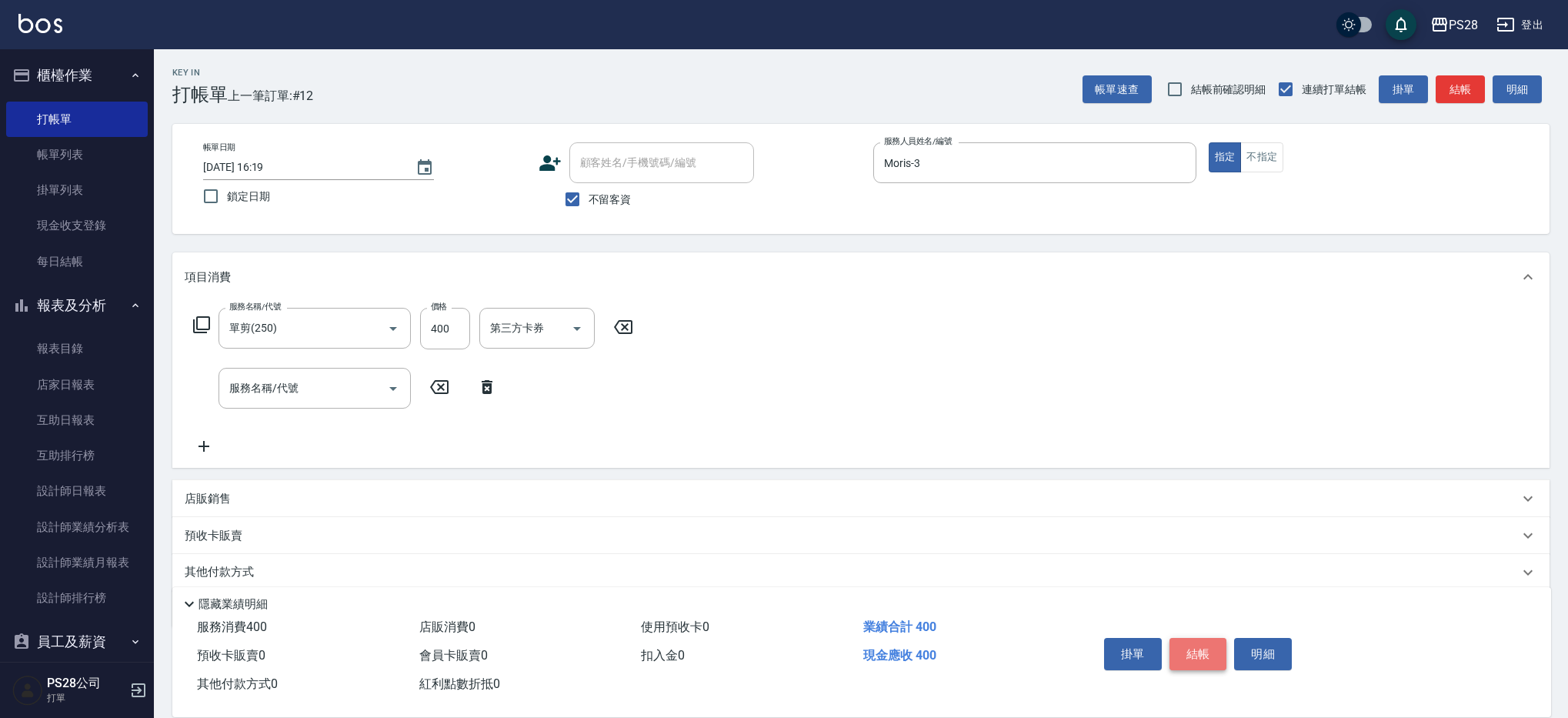
click at [1195, 647] on button "結帳" at bounding box center [1198, 654] width 58 height 33
type input "[DATE] 16:20"
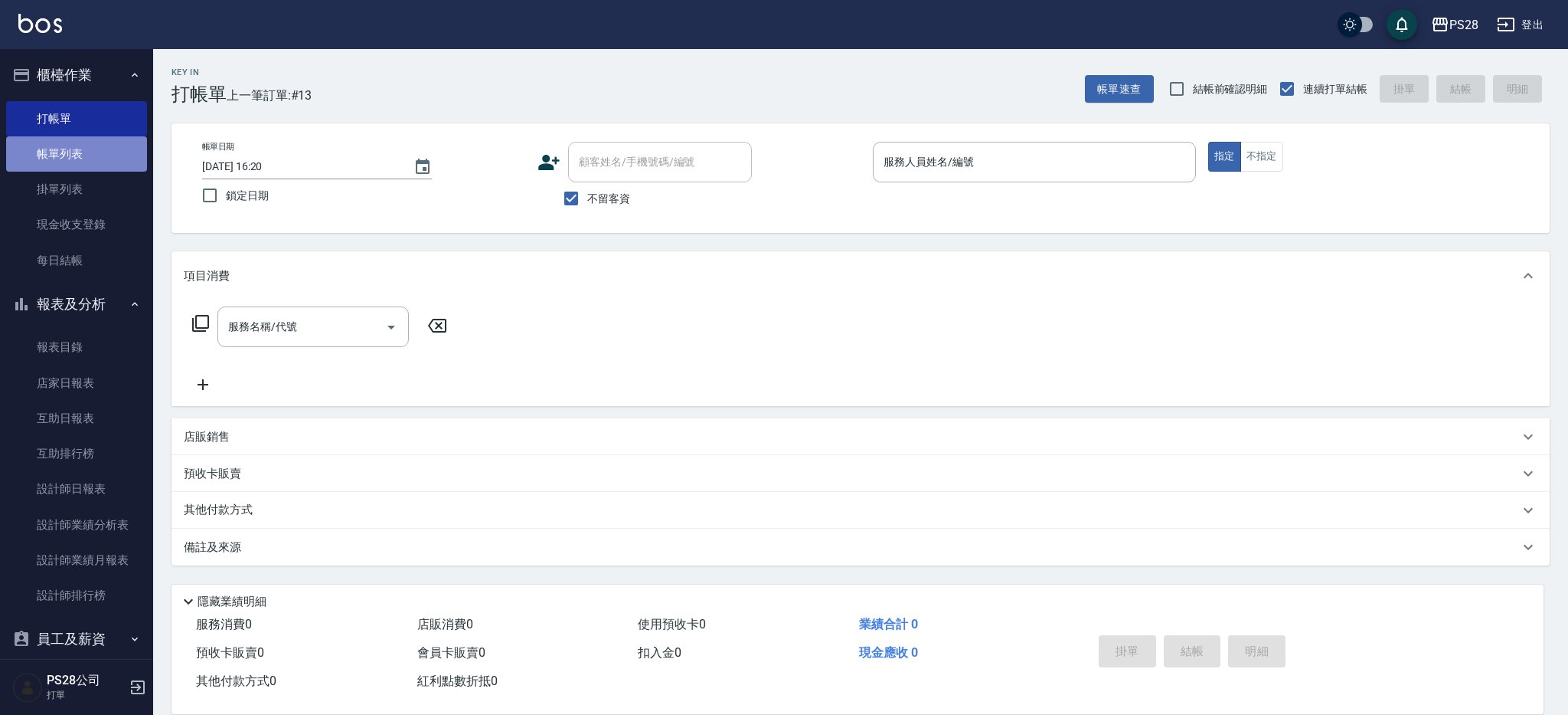
click at [84, 140] on link "帳單列表" at bounding box center [76, 153] width 141 height 35
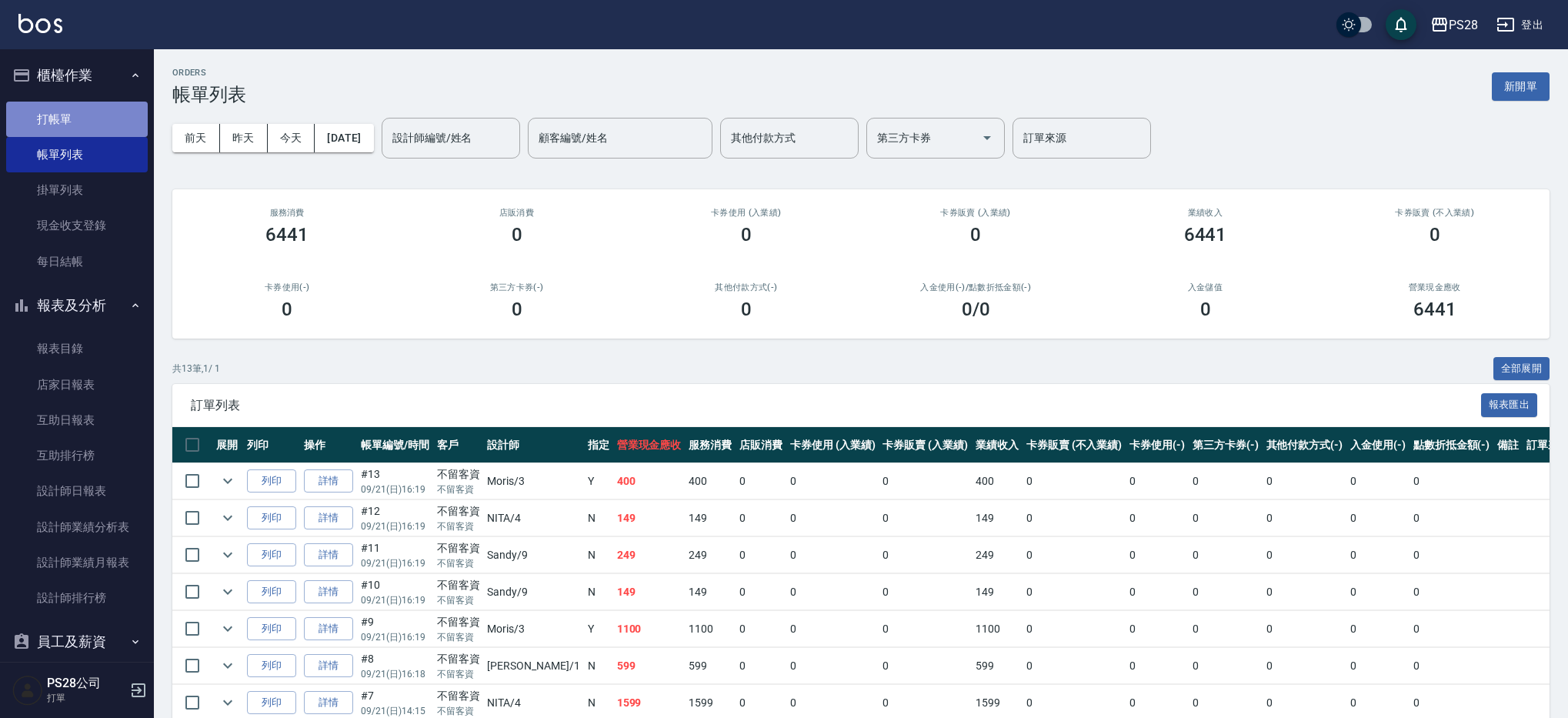
click at [88, 119] on link "打帳單" at bounding box center [77, 119] width 142 height 35
